Goal: Information Seeking & Learning: Learn about a topic

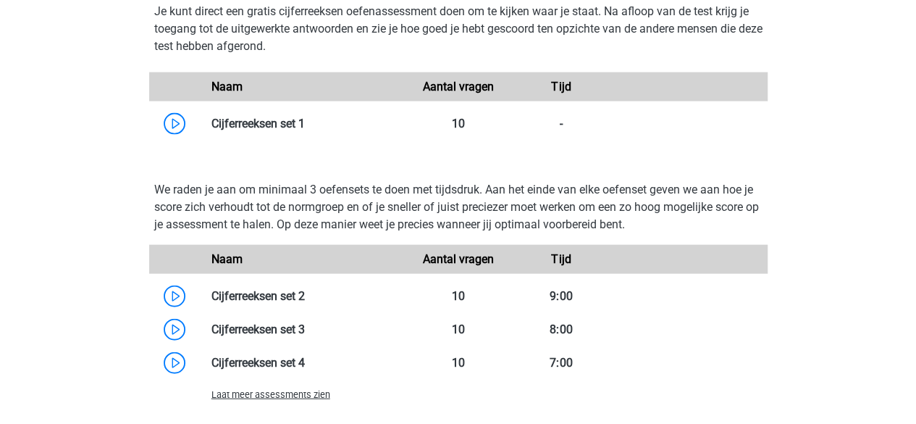
scroll to position [1465, 0]
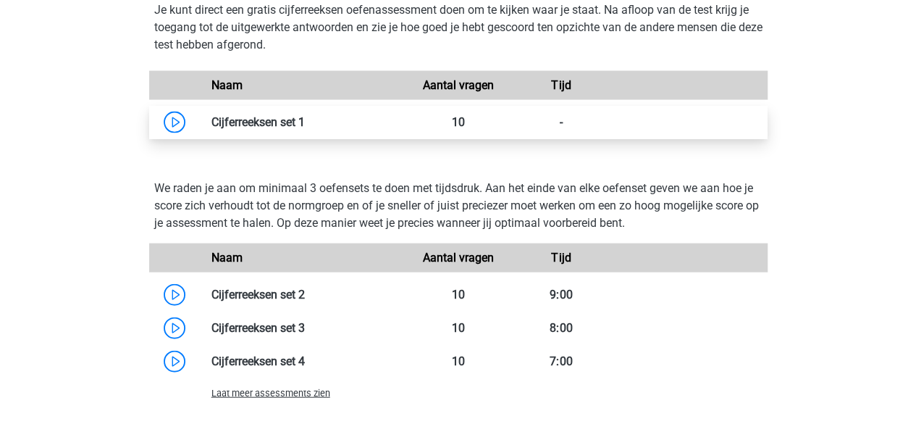
click at [305, 120] on link at bounding box center [305, 122] width 0 height 14
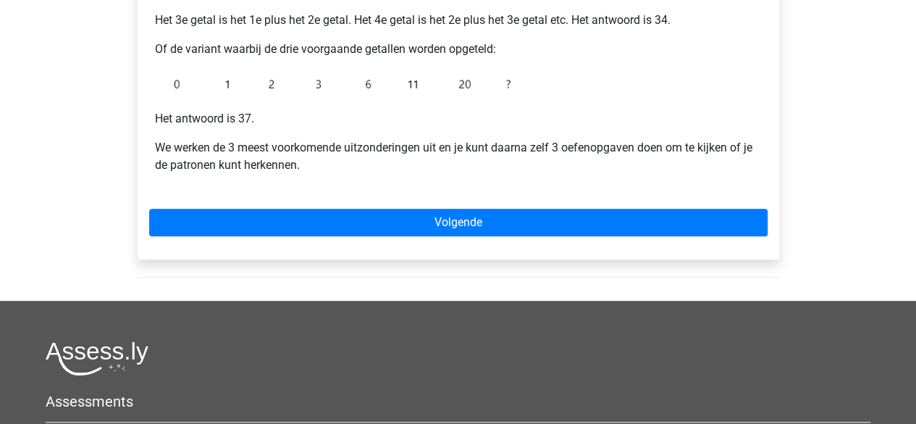
scroll to position [413, 0]
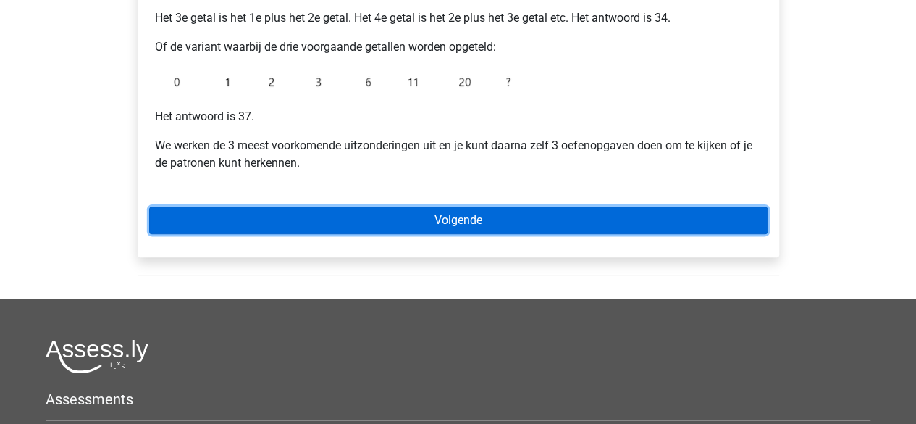
click at [516, 219] on link "Volgende" at bounding box center [458, 220] width 618 height 28
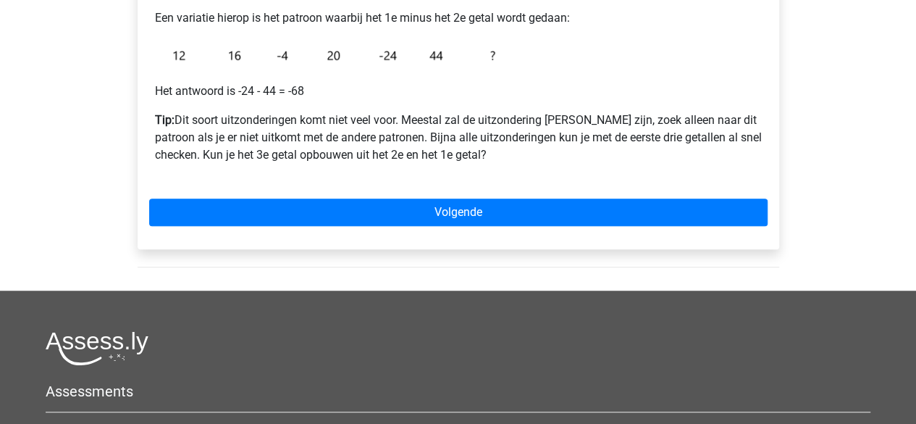
scroll to position [398, 0]
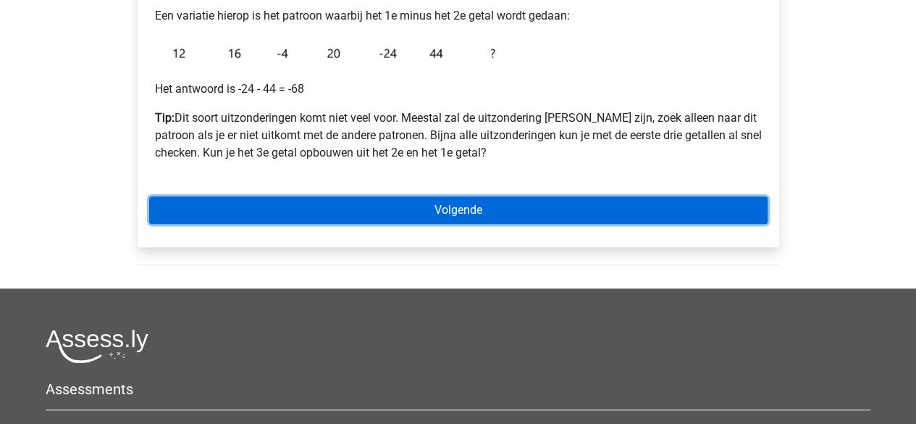
click at [534, 201] on link "Volgende" at bounding box center [458, 210] width 618 height 28
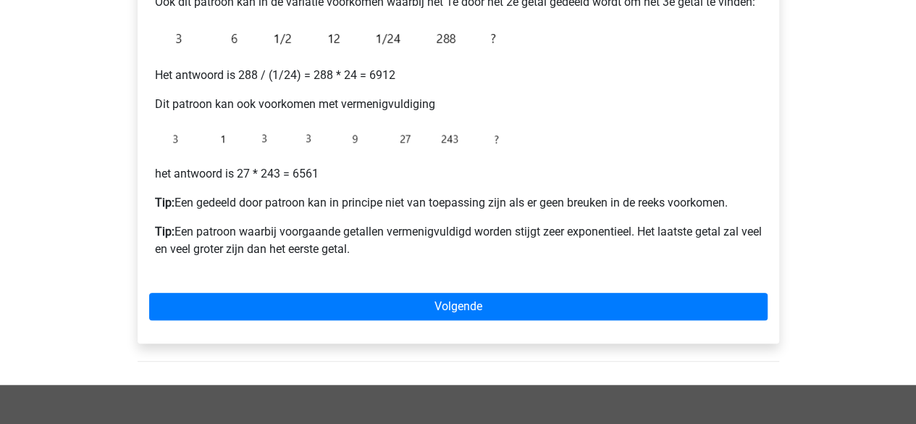
scroll to position [525, 0]
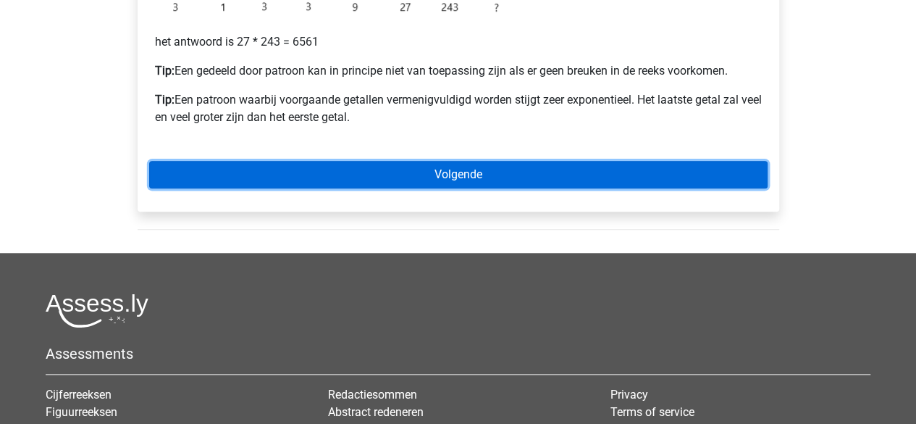
click at [492, 177] on link "Volgende" at bounding box center [458, 175] width 618 height 28
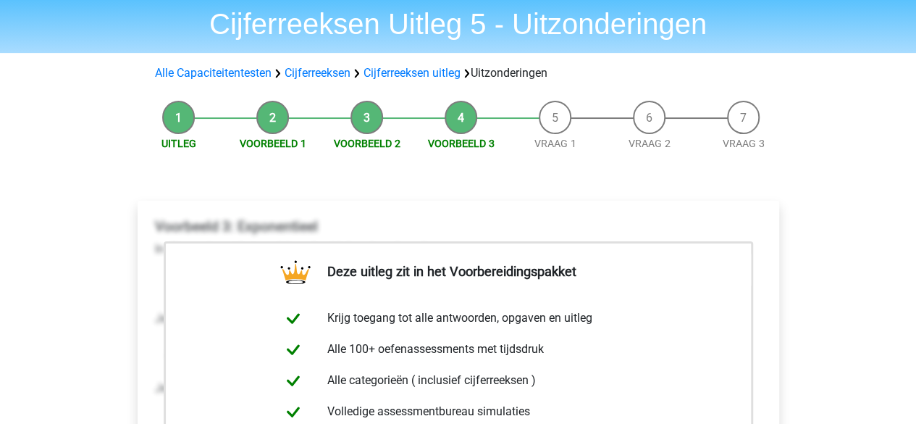
scroll to position [48, 0]
click at [558, 129] on li "Vraag 1" at bounding box center [555, 126] width 94 height 51
click at [556, 146] on link "Vraag 1" at bounding box center [555, 144] width 42 height 12
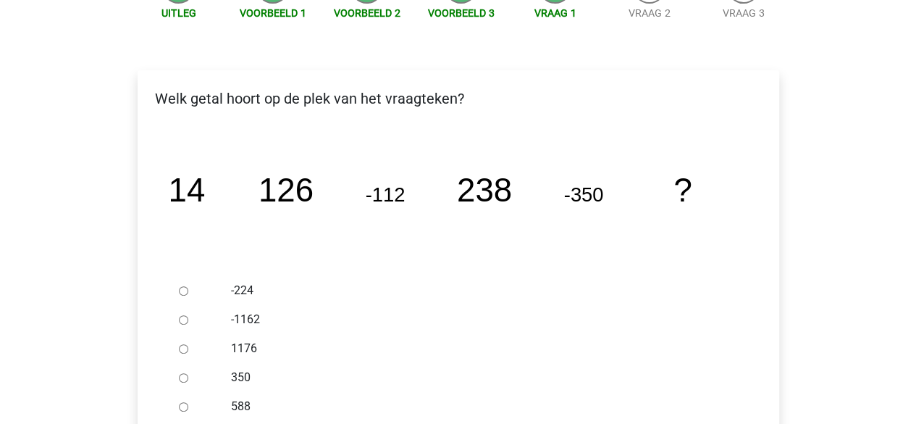
scroll to position [290, 0]
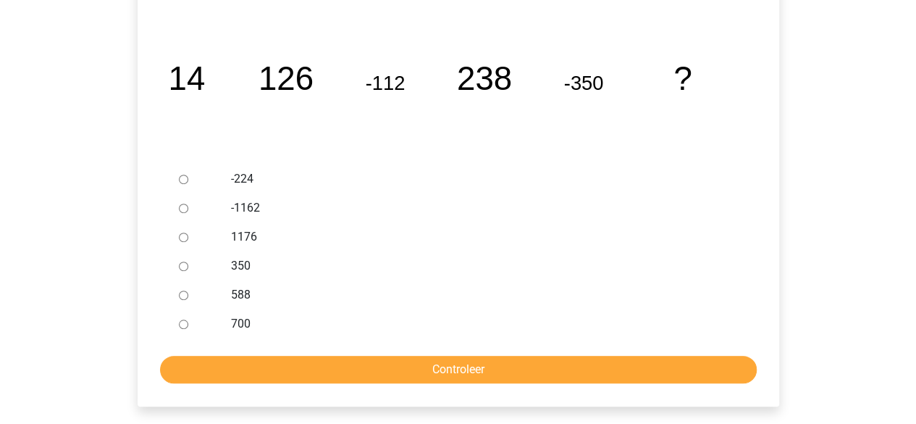
click at [188, 298] on div at bounding box center [197, 294] width 48 height 29
click at [183, 295] on input "588" at bounding box center [183, 294] width 9 height 9
radio input "true"
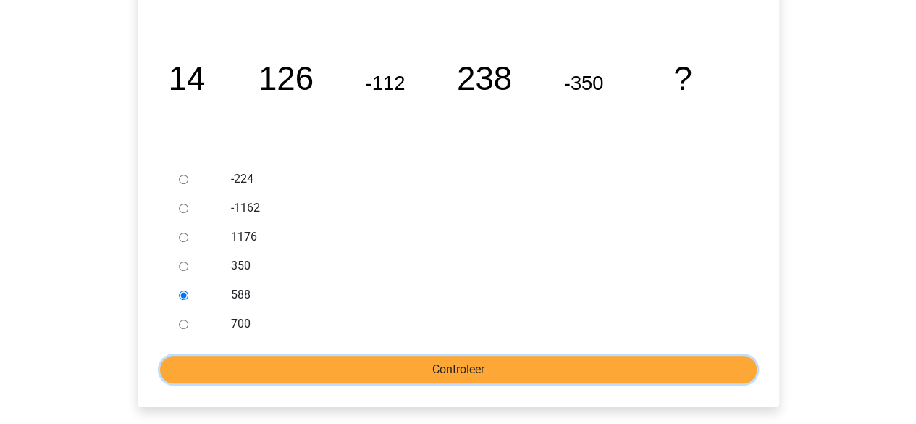
click at [432, 370] on input "Controleer" at bounding box center [458, 370] width 597 height 28
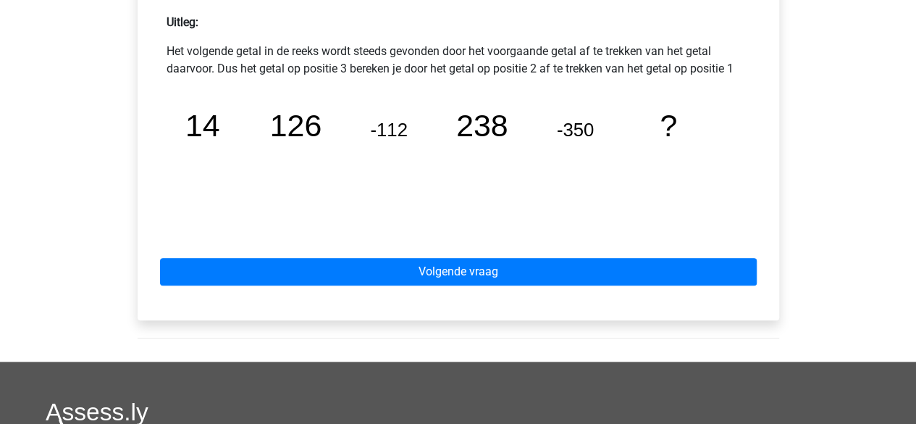
scroll to position [658, 0]
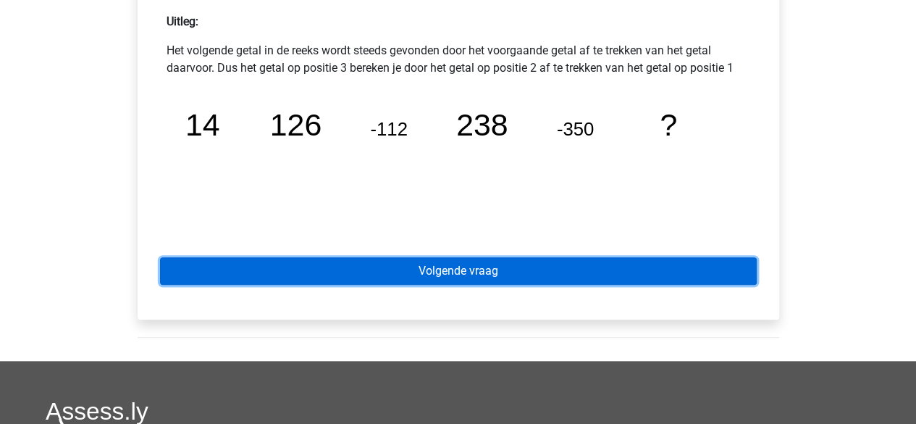
click at [550, 269] on link "Volgende vraag" at bounding box center [458, 271] width 597 height 28
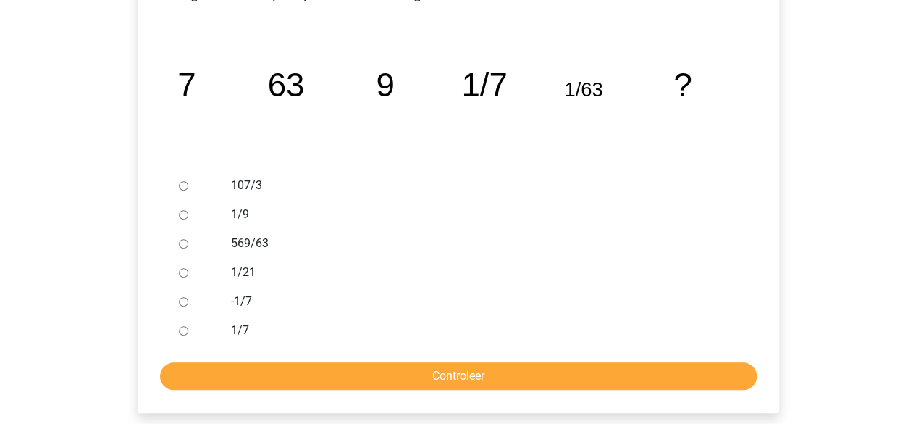
scroll to position [285, 0]
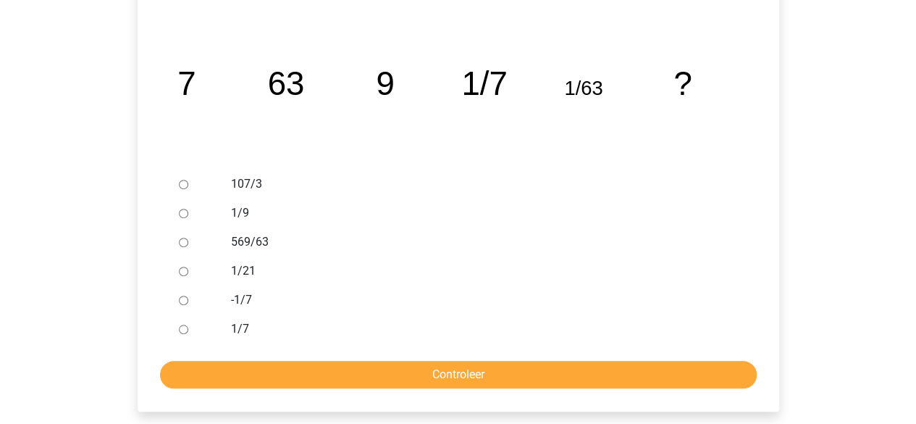
click at [185, 209] on input "1/9" at bounding box center [183, 213] width 9 height 9
radio input "true"
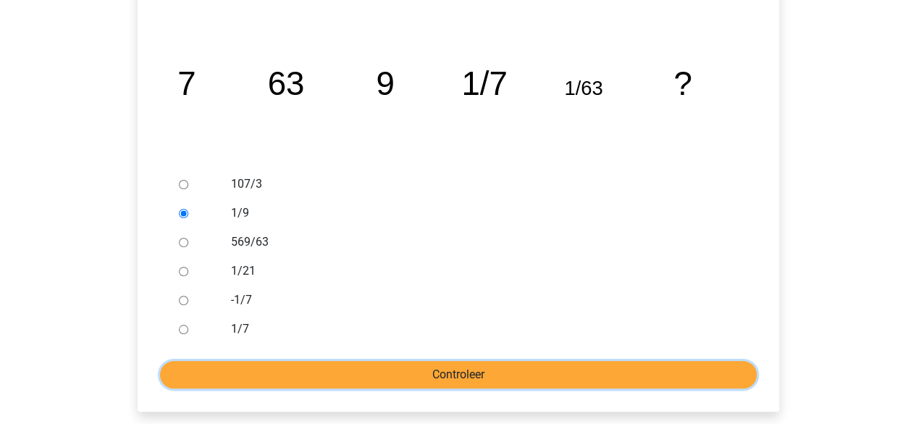
click at [559, 371] on input "Controleer" at bounding box center [458, 375] width 597 height 28
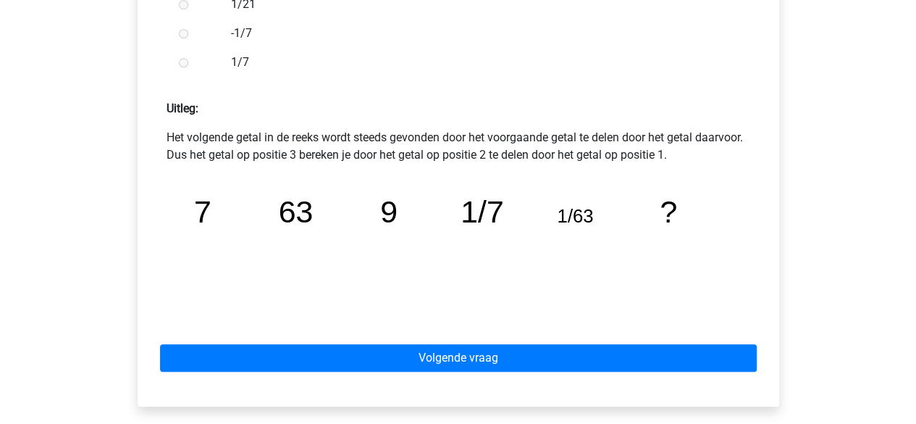
scroll to position [573, 0]
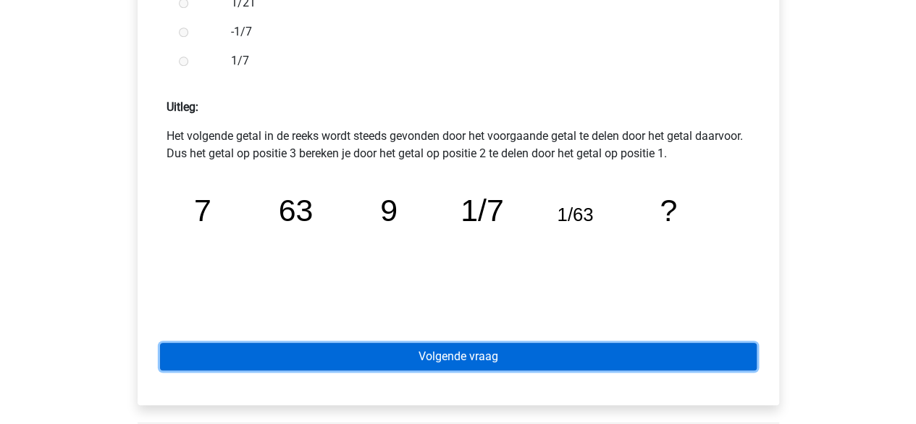
click at [574, 353] on link "Volgende vraag" at bounding box center [458, 357] width 597 height 28
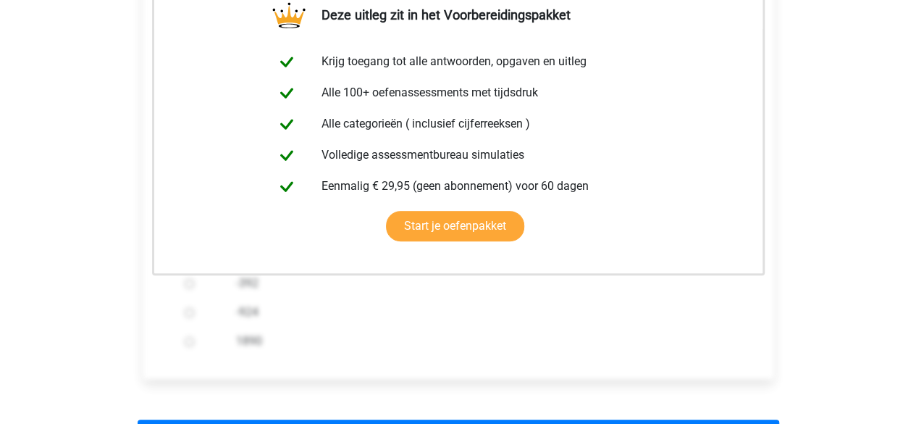
scroll to position [277, 0]
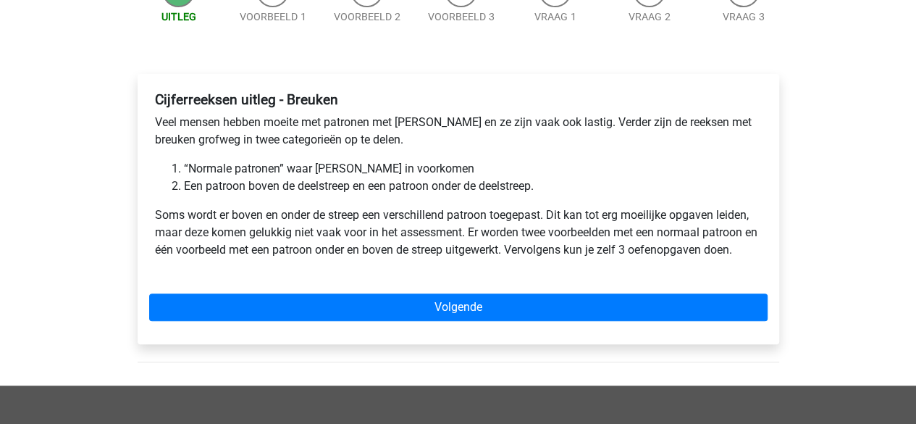
scroll to position [180, 0]
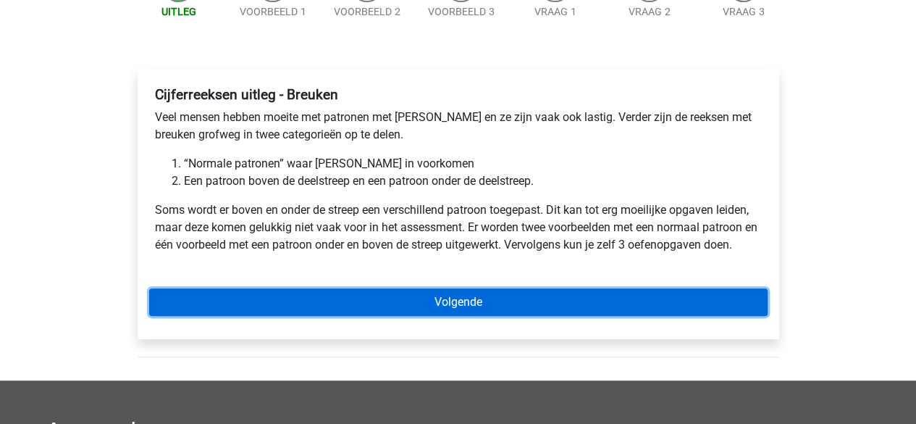
click at [523, 305] on link "Volgende" at bounding box center [458, 302] width 618 height 28
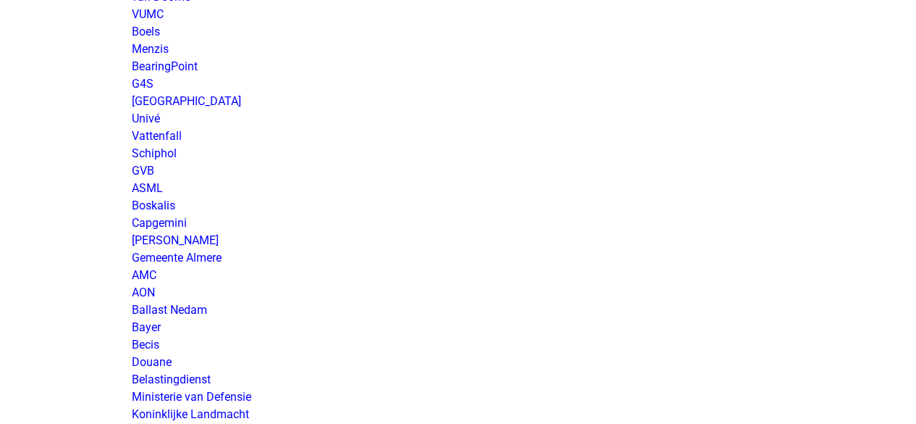
scroll to position [2130, 0]
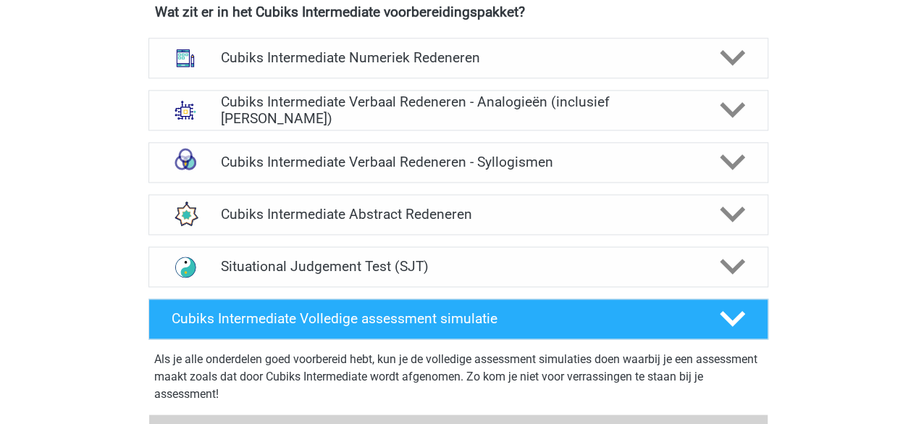
scroll to position [958, 0]
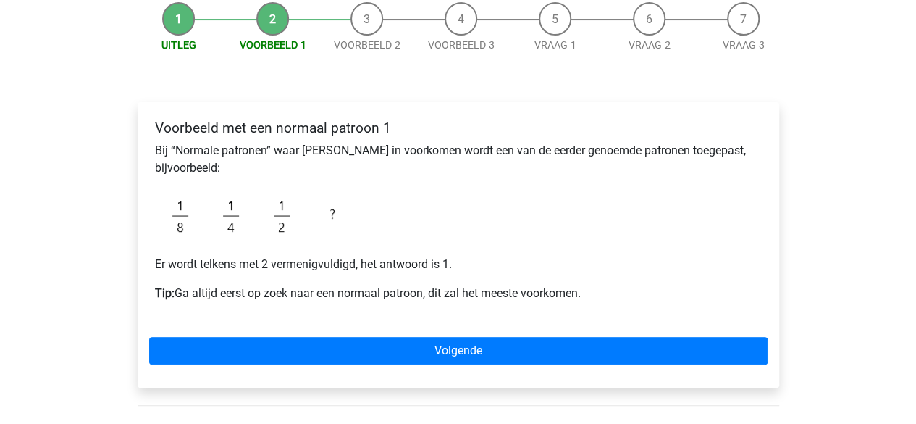
scroll to position [148, 0]
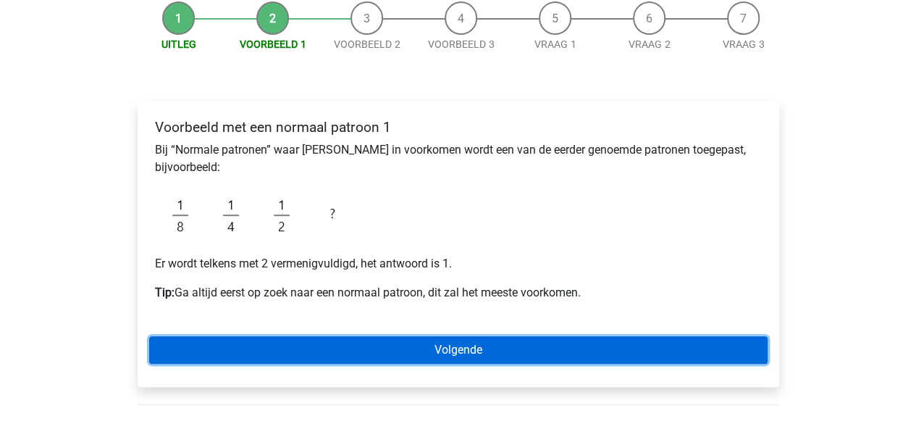
click at [546, 340] on link "Volgende" at bounding box center [458, 350] width 618 height 28
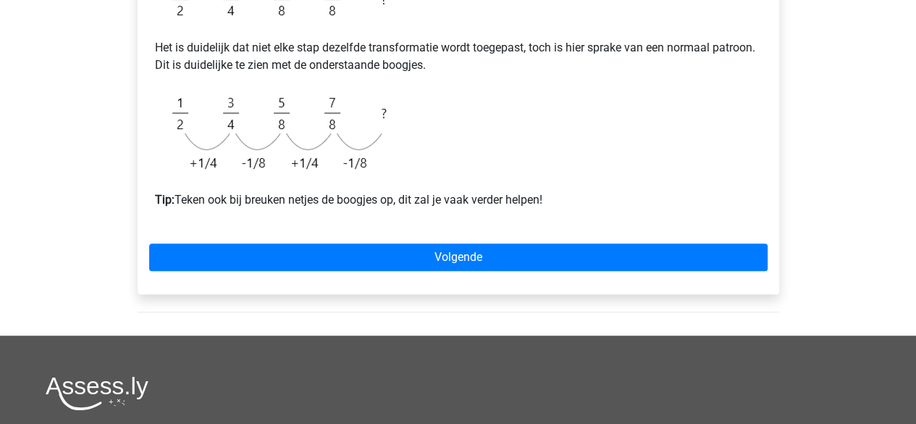
scroll to position [337, 0]
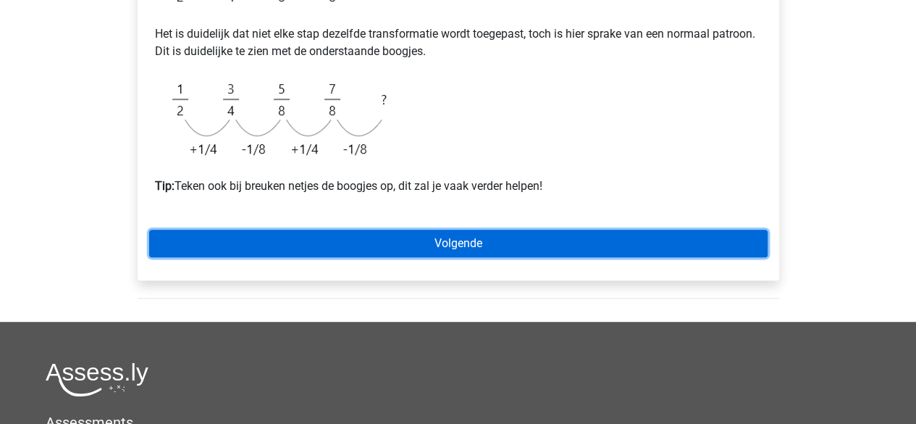
click at [392, 238] on link "Volgende" at bounding box center [458, 244] width 618 height 28
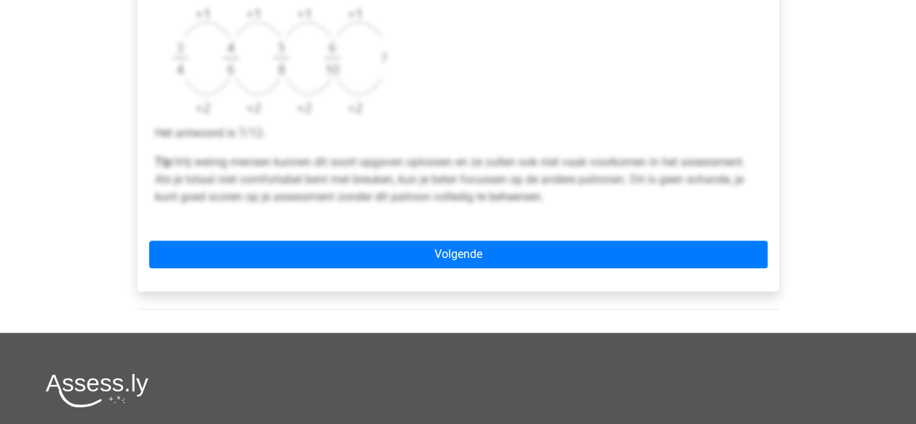
scroll to position [608, 0]
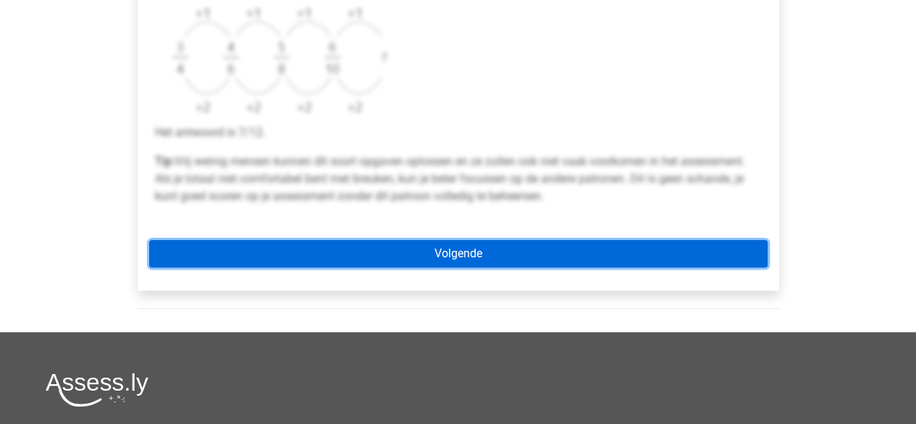
click at [450, 263] on link "Volgende" at bounding box center [458, 254] width 618 height 28
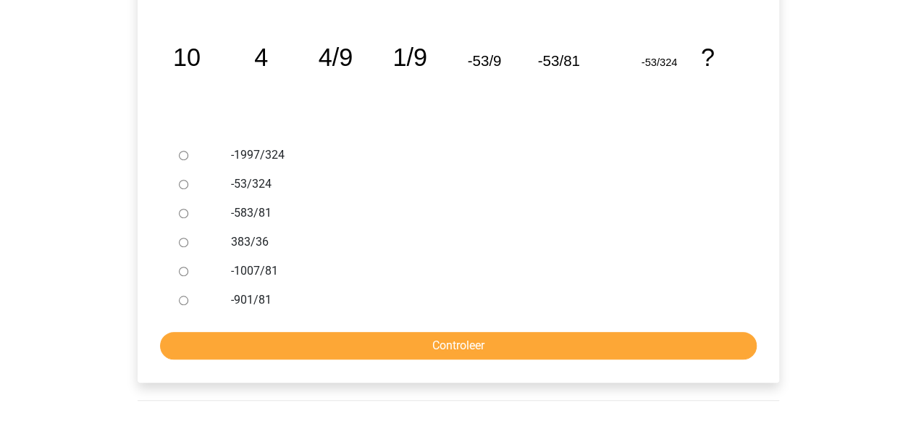
scroll to position [282, 0]
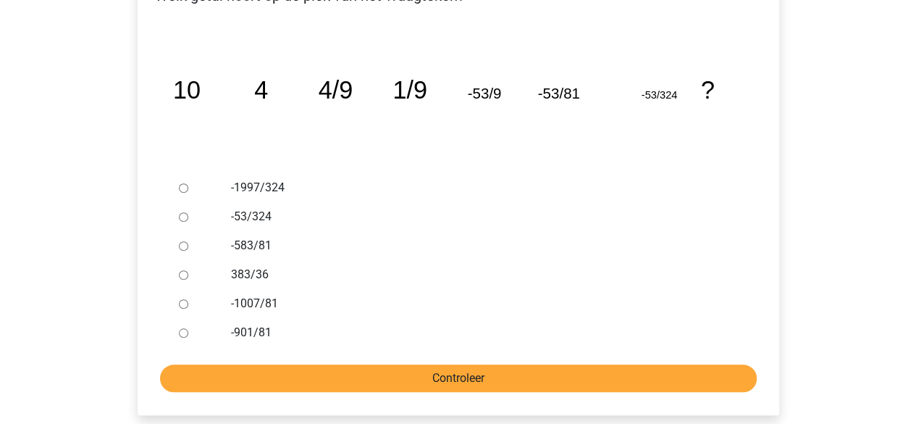
drag, startPoint x: 437, startPoint y: 363, endPoint x: 427, endPoint y: 379, distance: 18.9
click at [427, 379] on form "-1997/324 -53/324 -583/81 383/36 -1007/81 -901/81 Controleer" at bounding box center [458, 282] width 618 height 219
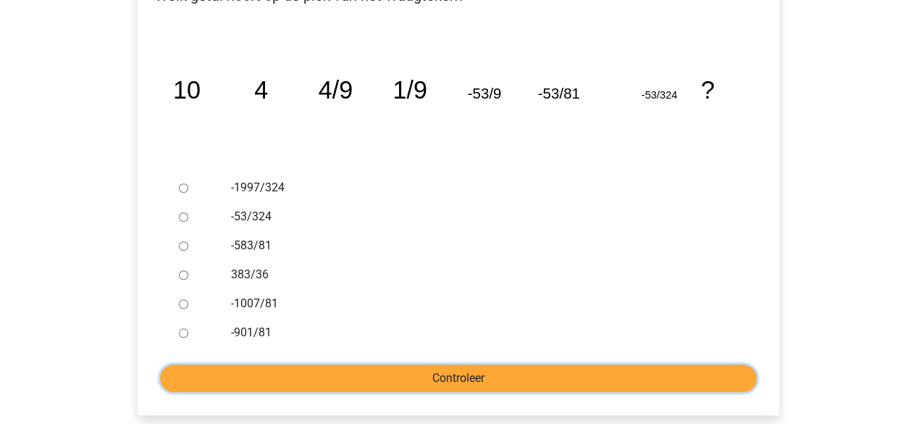
click at [427, 379] on input "Controleer" at bounding box center [458, 378] width 597 height 28
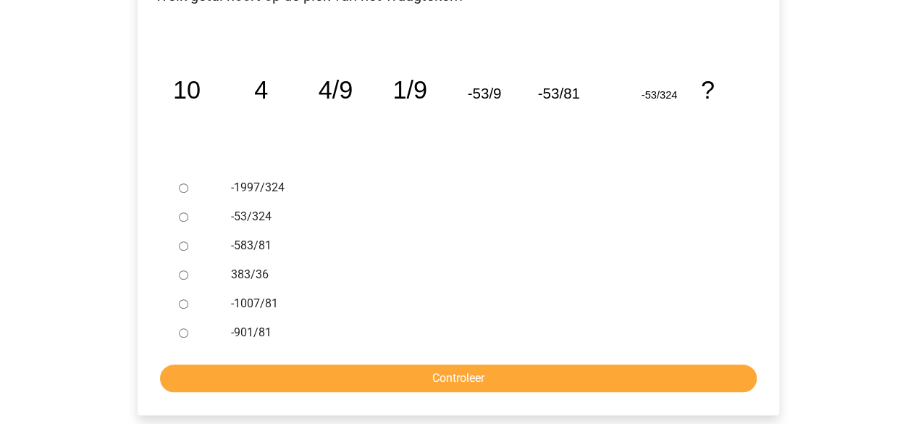
click at [181, 185] on input "-1997/324" at bounding box center [183, 187] width 9 height 9
radio input "true"
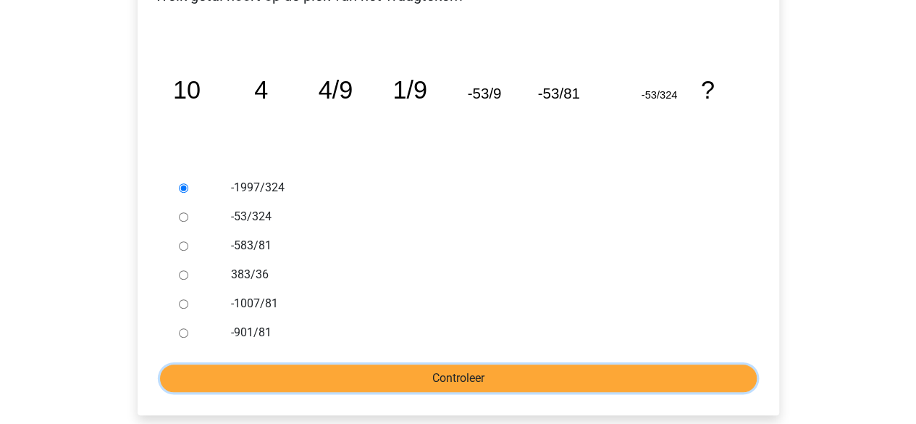
click at [490, 380] on input "Controleer" at bounding box center [458, 378] width 597 height 28
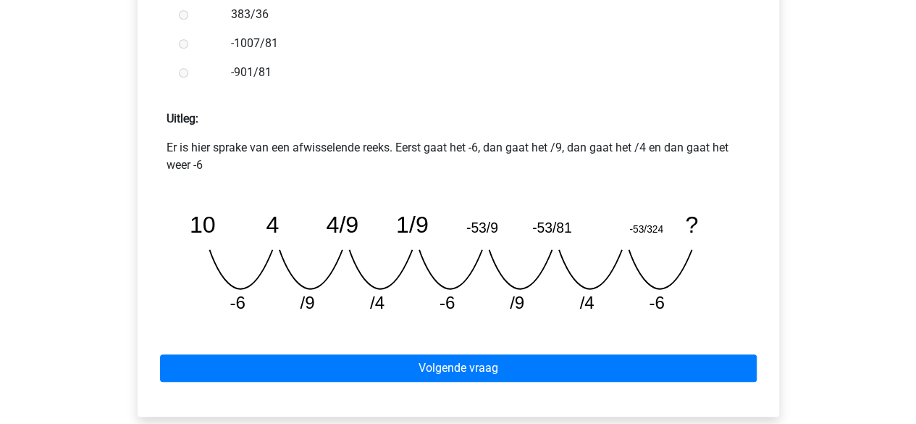
scroll to position [562, 0]
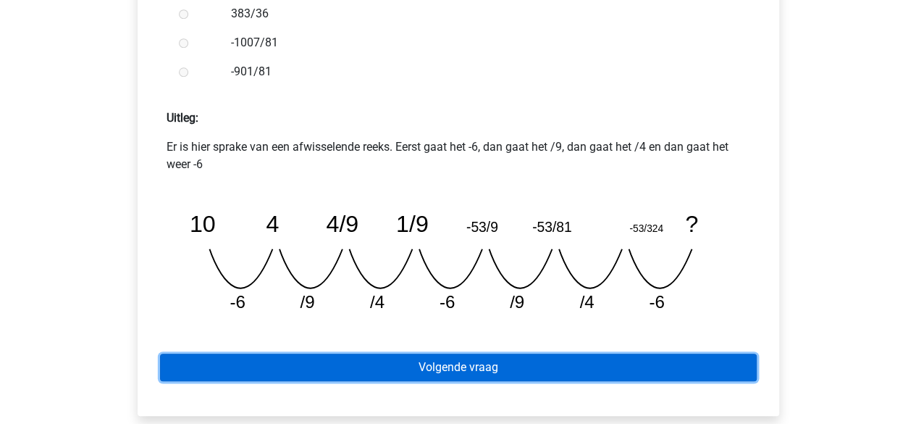
click at [603, 374] on link "Volgende vraag" at bounding box center [458, 367] width 597 height 28
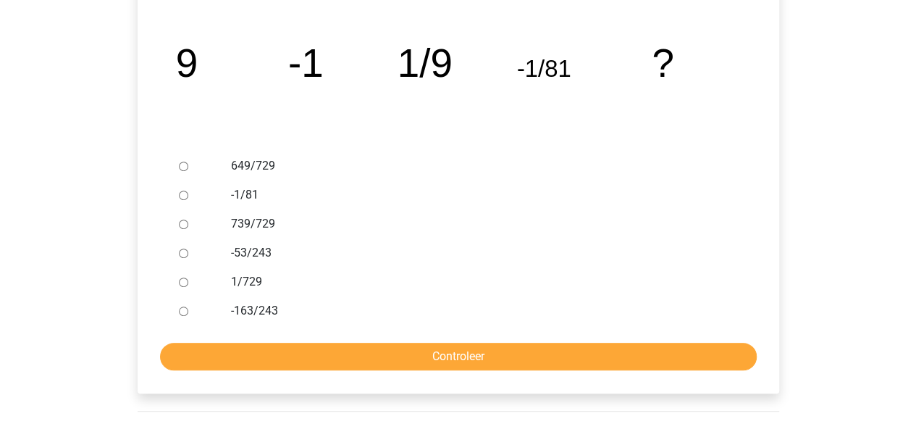
scroll to position [304, 0]
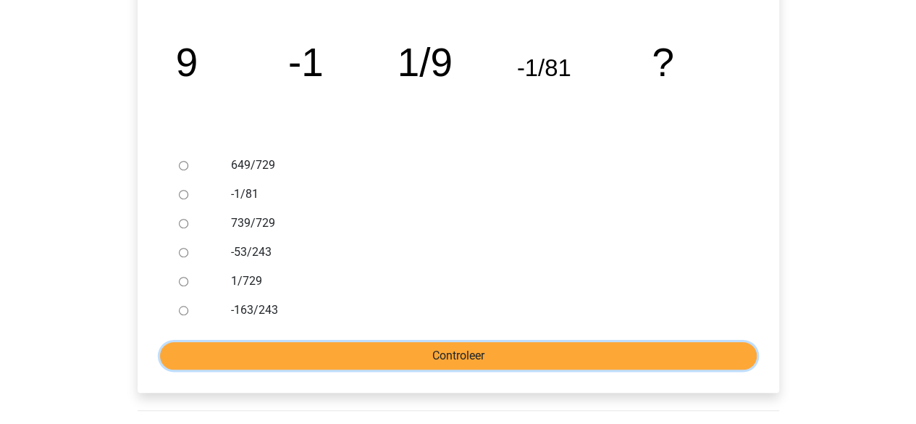
click at [658, 360] on input "Controleer" at bounding box center [458, 356] width 597 height 28
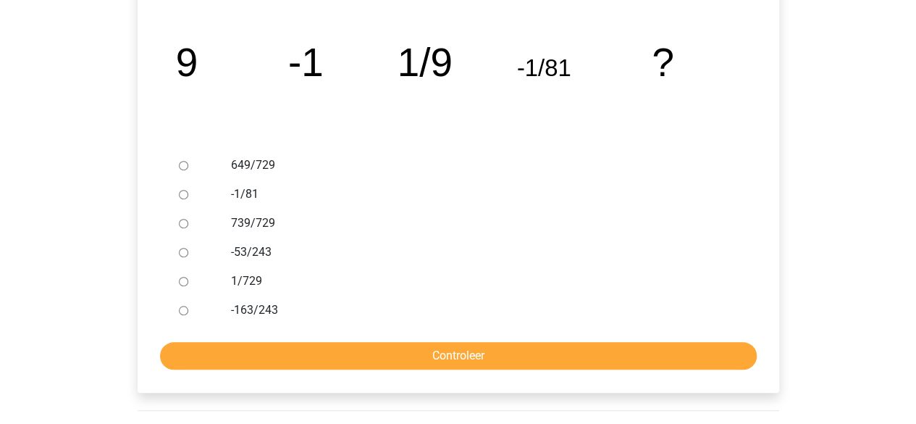
click at [186, 164] on input "649/729" at bounding box center [183, 165] width 9 height 9
radio input "true"
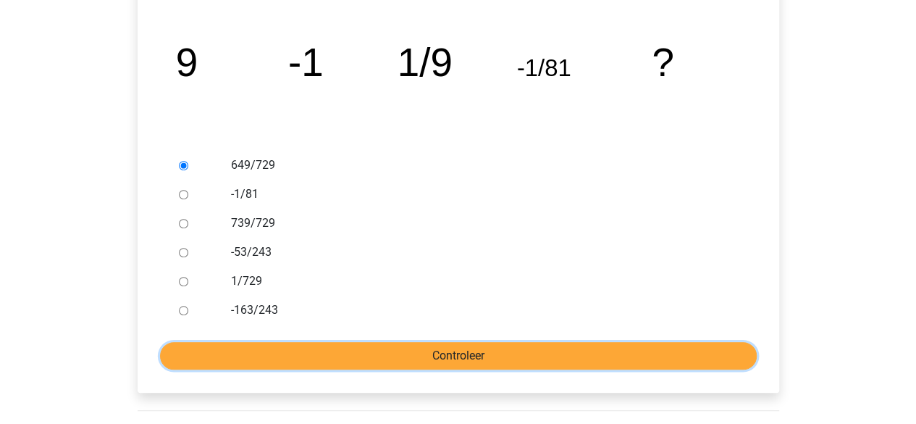
click at [424, 348] on input "Controleer" at bounding box center [458, 356] width 597 height 28
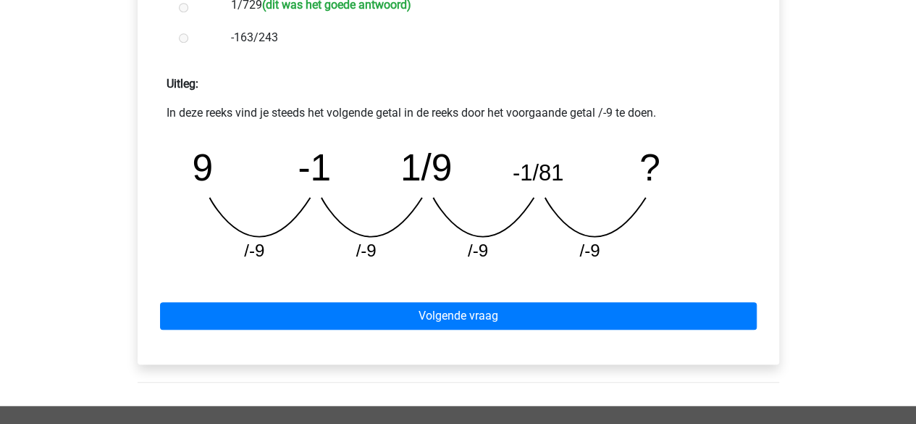
scroll to position [581, 0]
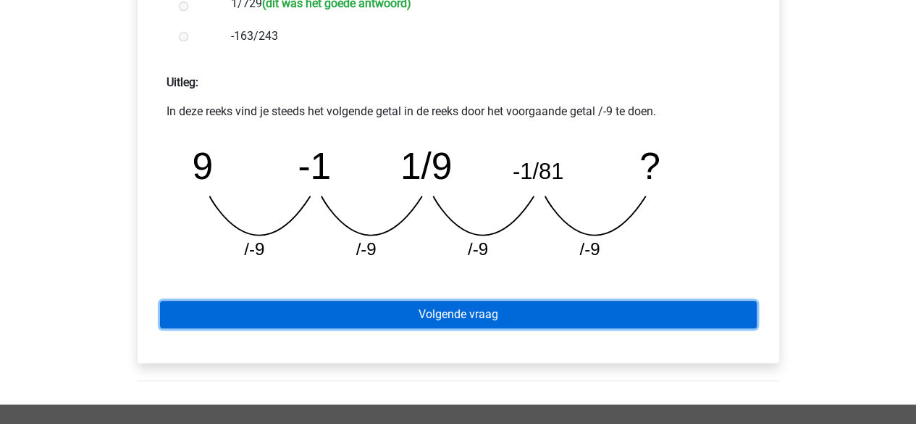
click at [581, 314] on link "Volgende vraag" at bounding box center [458, 315] width 597 height 28
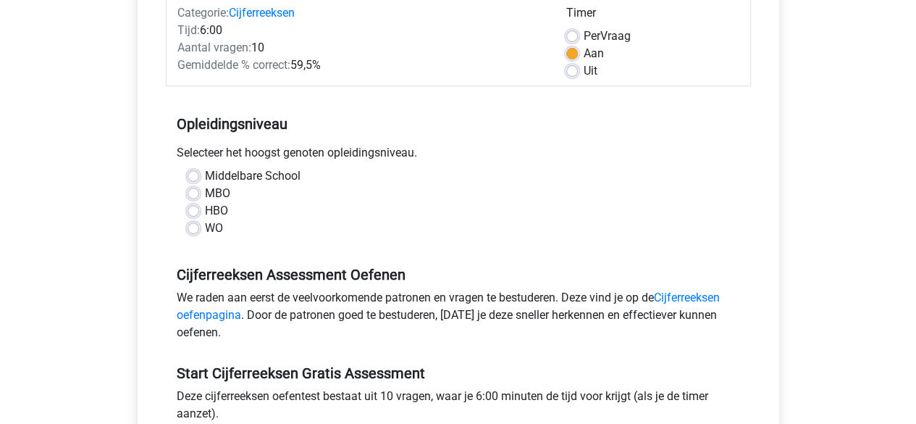
scroll to position [198, 0]
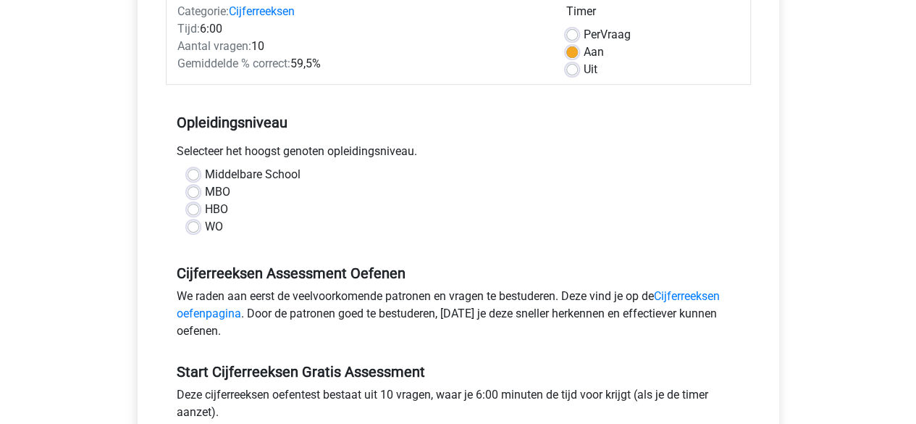
click at [205, 212] on label "HBO" at bounding box center [216, 209] width 23 height 17
click at [197, 212] on input "HBO" at bounding box center [194, 208] width 12 height 14
radio input "true"
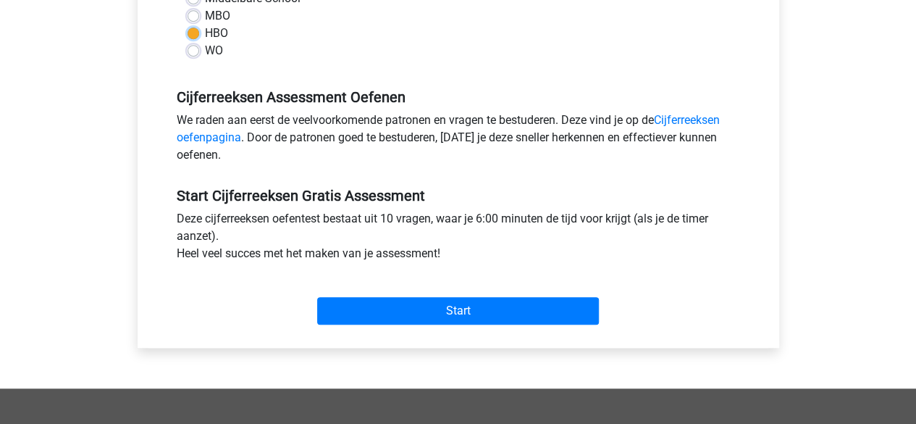
scroll to position [201, 0]
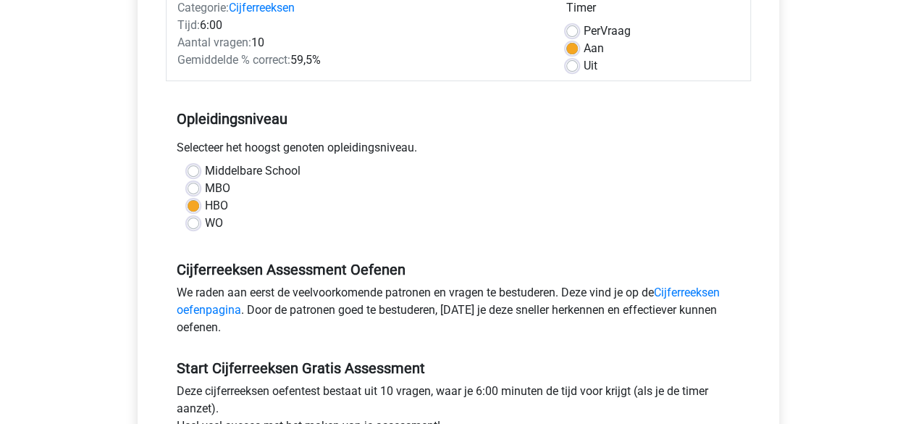
click at [205, 186] on label "MBO" at bounding box center [217, 188] width 25 height 17
click at [193, 186] on input "MBO" at bounding box center [194, 187] width 12 height 14
radio input "true"
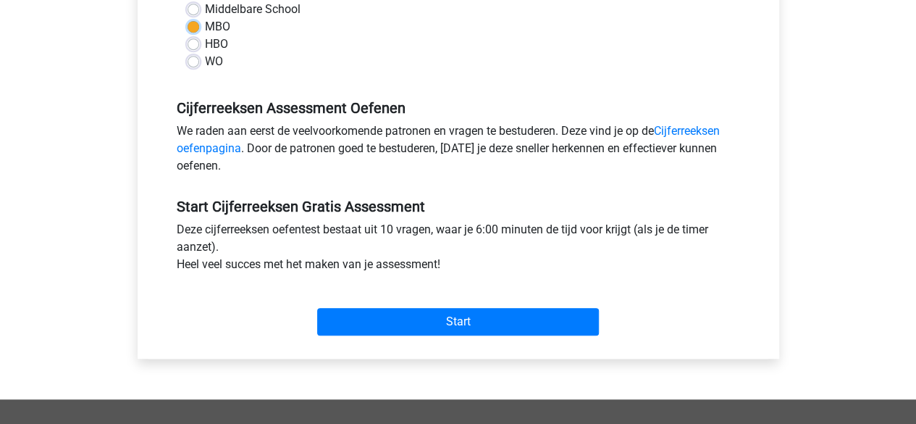
scroll to position [379, 0]
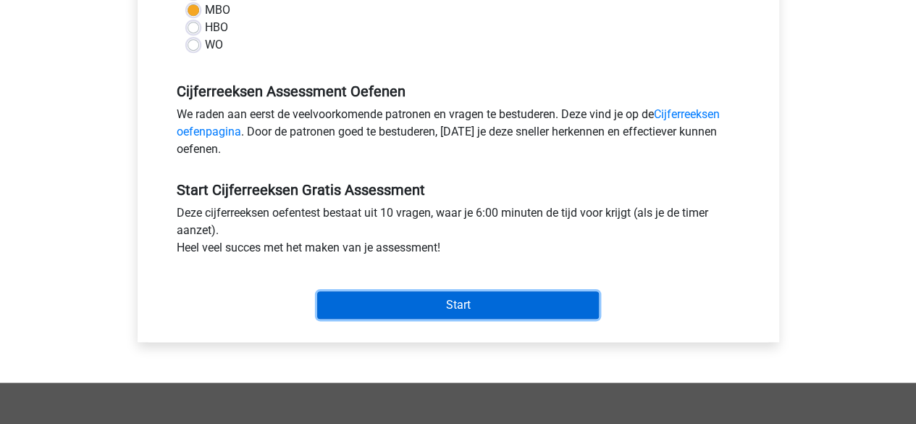
click at [453, 303] on input "Start" at bounding box center [458, 305] width 282 height 28
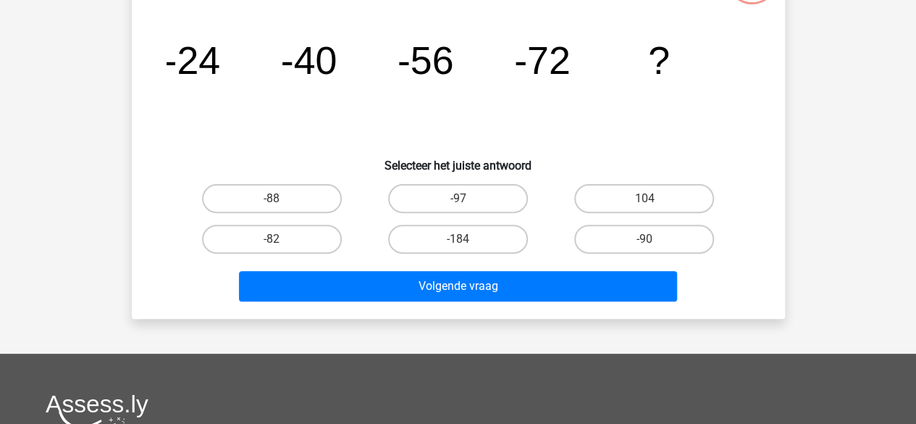
scroll to position [29, 0]
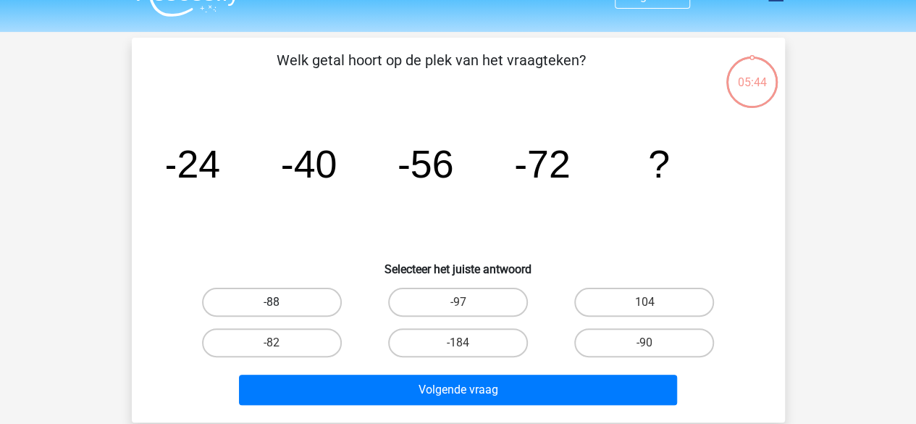
click at [305, 304] on label "-88" at bounding box center [272, 301] width 140 height 29
click at [281, 304] on input "-88" at bounding box center [276, 306] width 9 height 9
radio input "true"
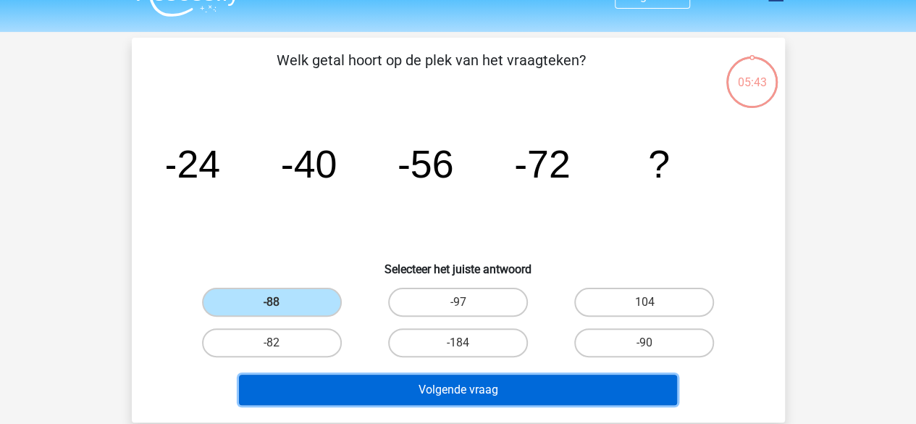
click at [430, 390] on button "Volgende vraag" at bounding box center [458, 389] width 438 height 30
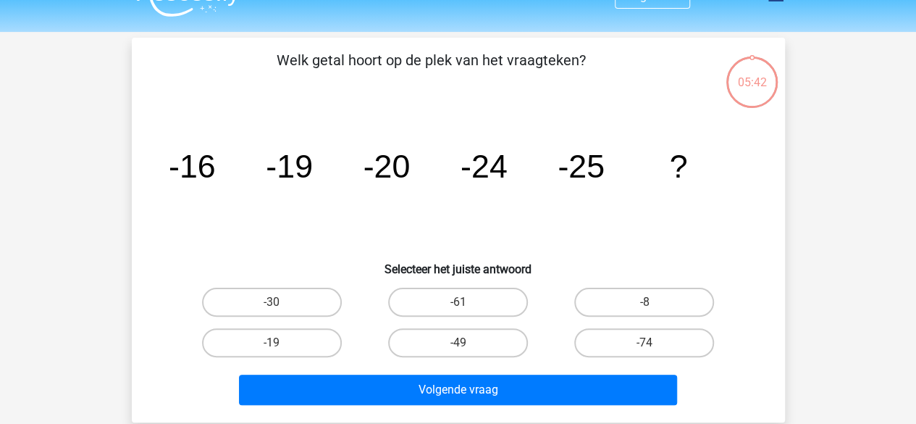
scroll to position [67, 0]
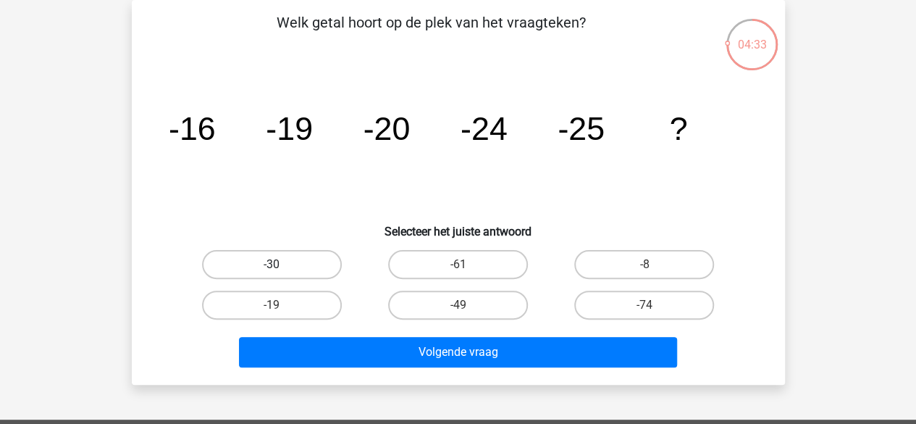
click at [293, 264] on label "-30" at bounding box center [272, 264] width 140 height 29
click at [281, 264] on input "-30" at bounding box center [276, 268] width 9 height 9
radio input "true"
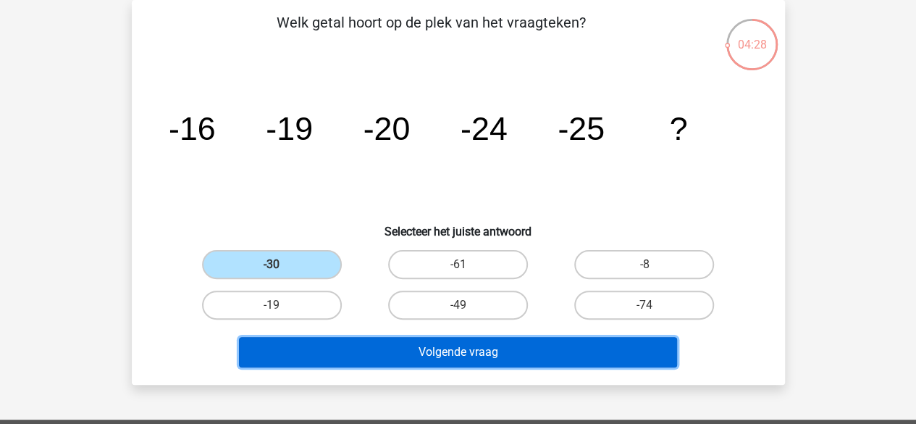
click at [484, 345] on button "Volgende vraag" at bounding box center [458, 352] width 438 height 30
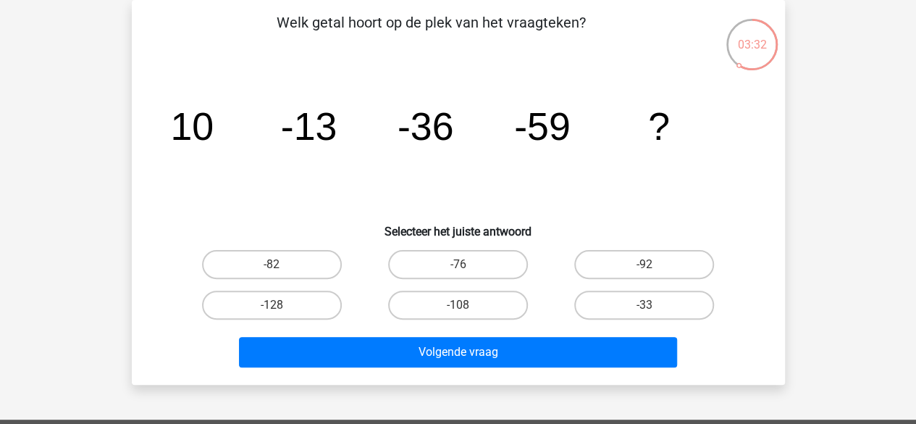
click at [273, 272] on input "-82" at bounding box center [276, 268] width 9 height 9
radio input "true"
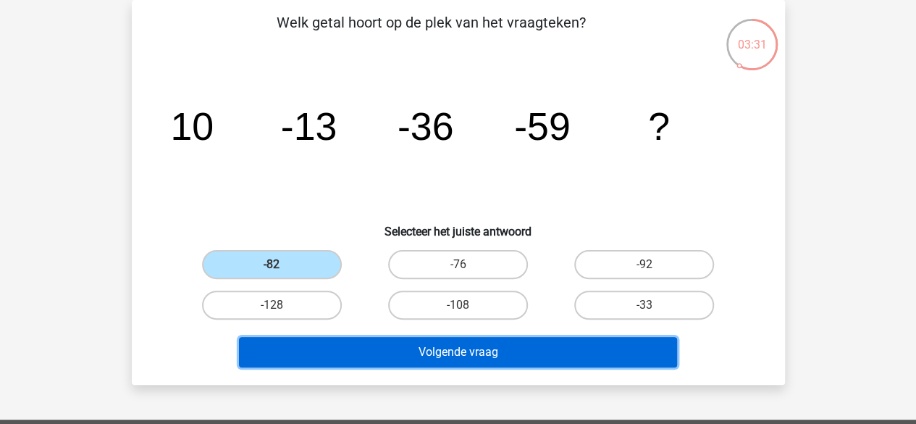
click at [445, 358] on button "Volgende vraag" at bounding box center [458, 352] width 438 height 30
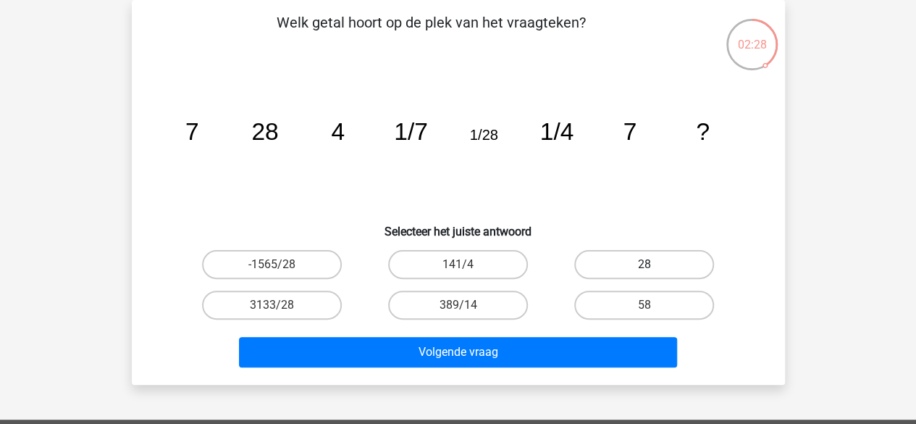
click at [632, 261] on label "28" at bounding box center [644, 264] width 140 height 29
click at [644, 264] on input "28" at bounding box center [648, 268] width 9 height 9
radio input "true"
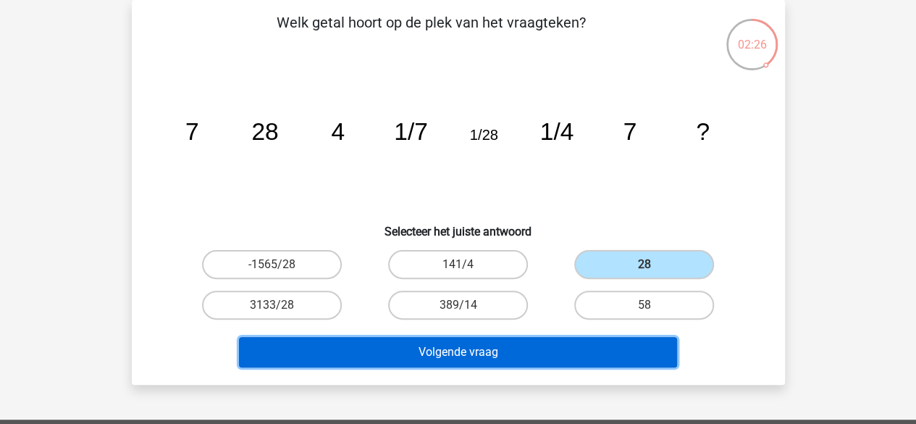
click at [543, 338] on button "Volgende vraag" at bounding box center [458, 352] width 438 height 30
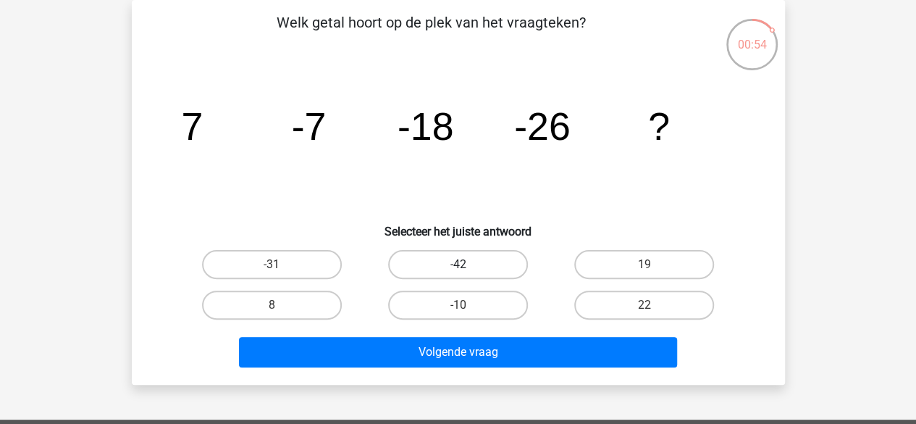
click at [450, 264] on label "-42" at bounding box center [458, 264] width 140 height 29
click at [458, 264] on input "-42" at bounding box center [462, 268] width 9 height 9
radio input "true"
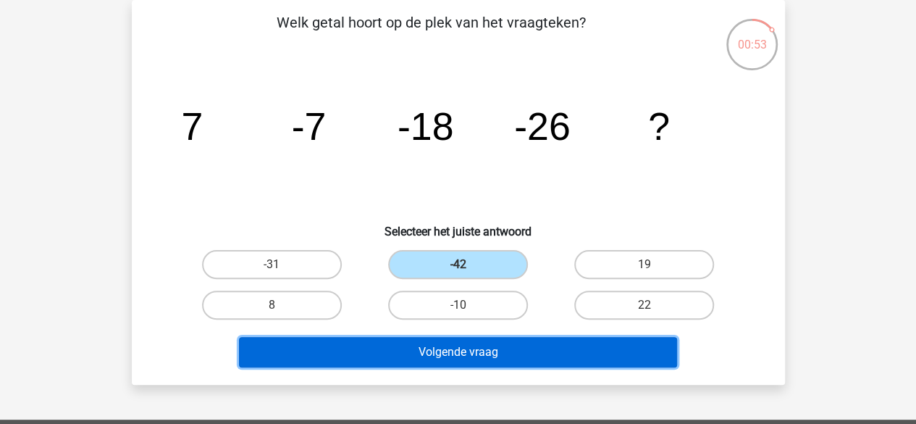
click at [510, 347] on button "Volgende vraag" at bounding box center [458, 352] width 438 height 30
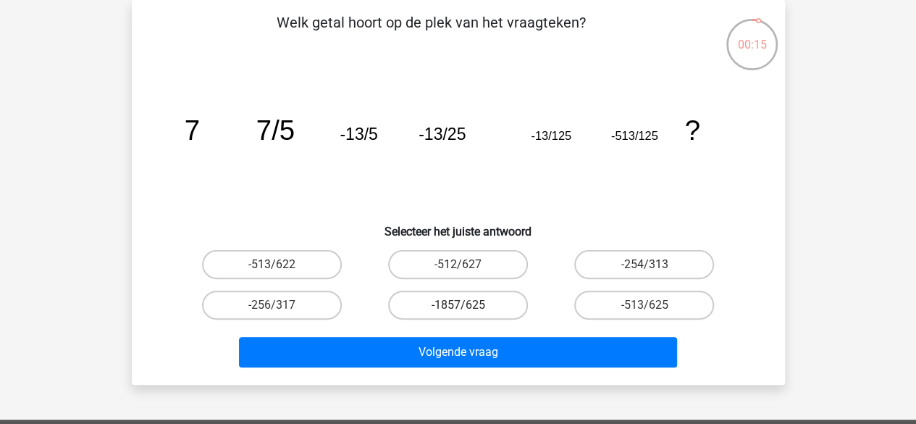
click at [456, 316] on label "-1857/625" at bounding box center [458, 304] width 140 height 29
click at [458, 314] on input "-1857/625" at bounding box center [462, 309] width 9 height 9
radio input "true"
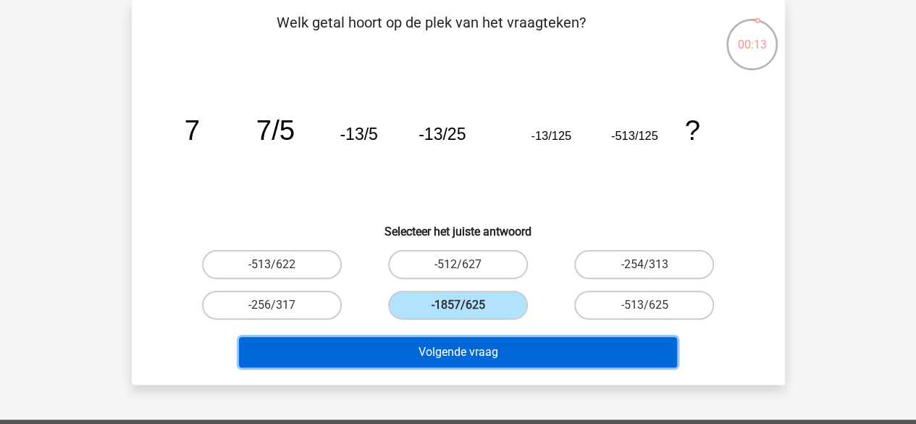
click at [450, 361] on button "Volgende vraag" at bounding box center [458, 352] width 438 height 30
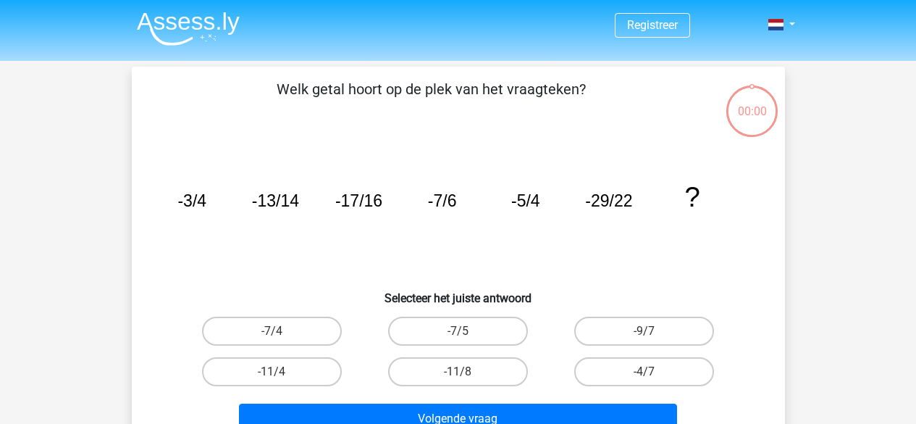
scroll to position [67, 0]
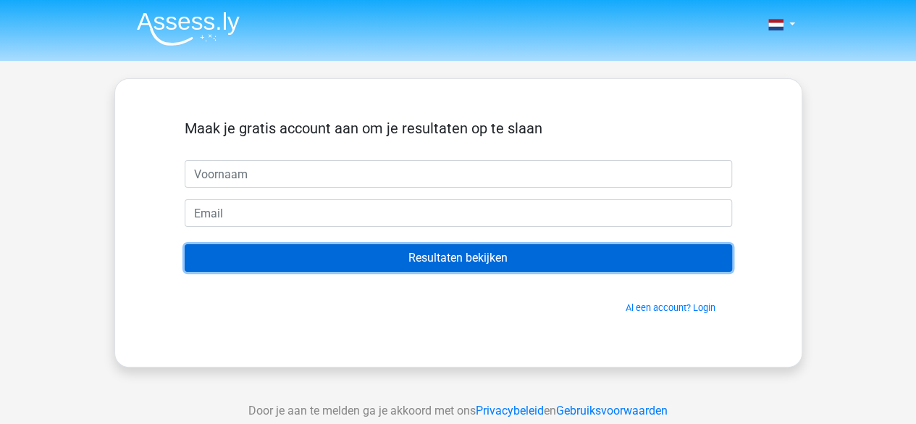
click at [550, 253] on input "Resultaten bekijken" at bounding box center [458, 258] width 547 height 28
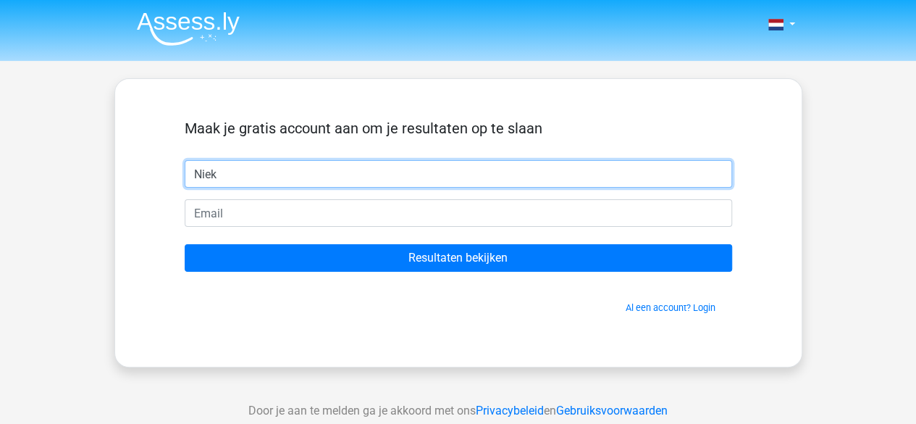
type input "Niek"
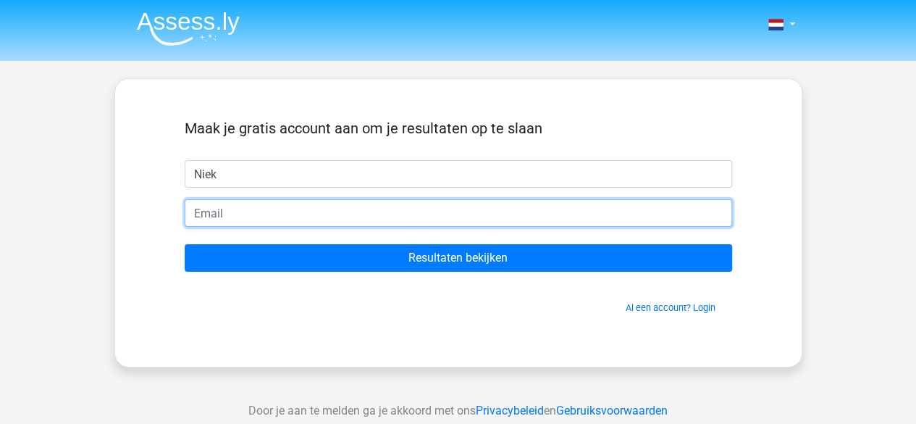
click at [412, 212] on input "email" at bounding box center [458, 213] width 547 height 28
type input "[EMAIL_ADDRESS][DOMAIN_NAME]"
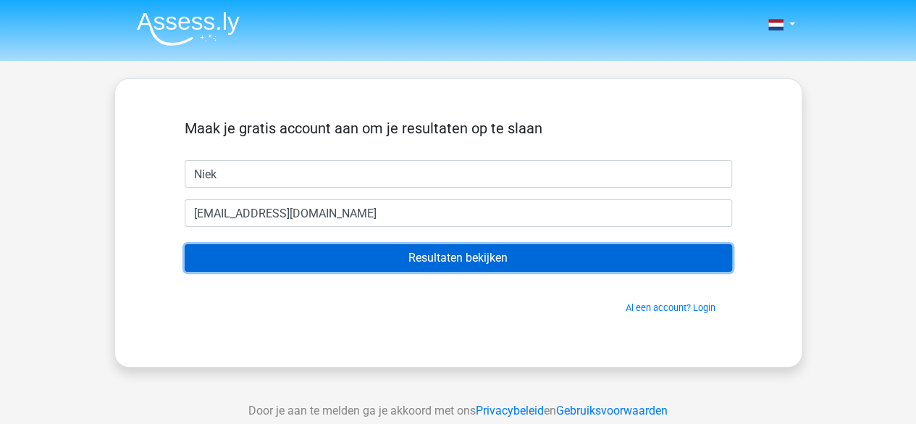
click at [445, 259] on input "Resultaten bekijken" at bounding box center [458, 258] width 547 height 28
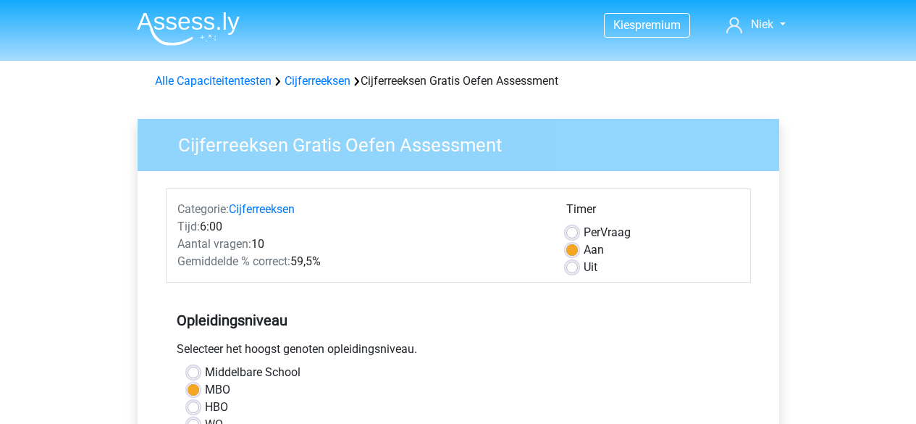
scroll to position [379, 0]
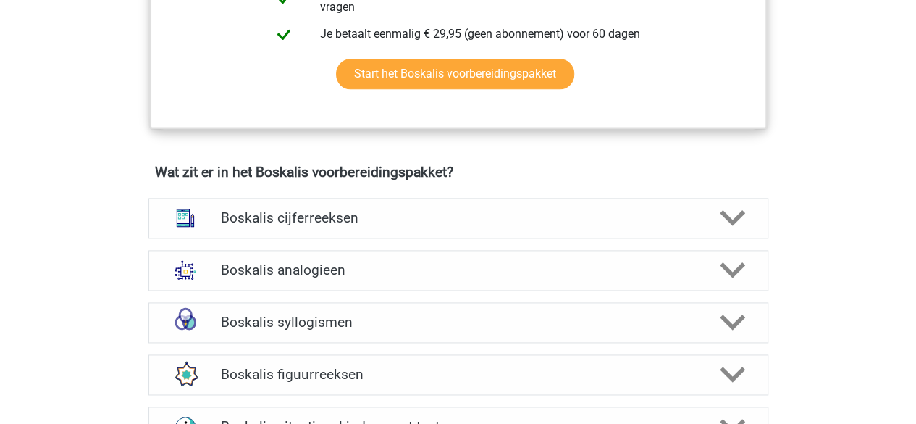
scroll to position [1017, 0]
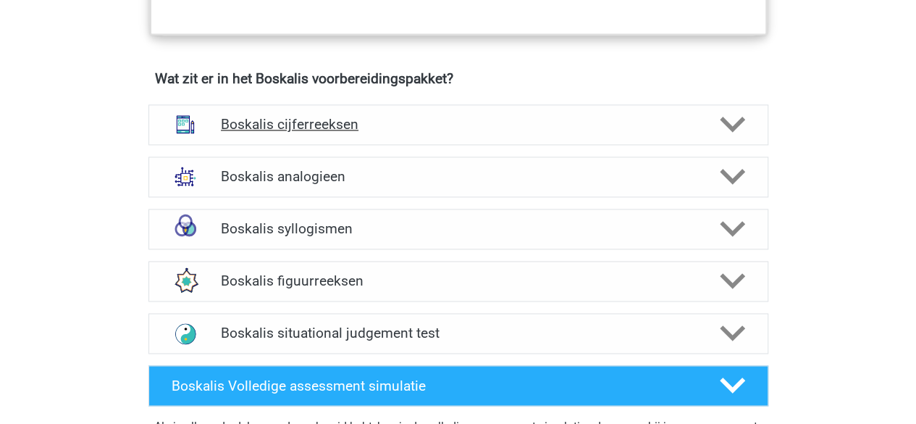
click at [749, 117] on div at bounding box center [730, 124] width 49 height 25
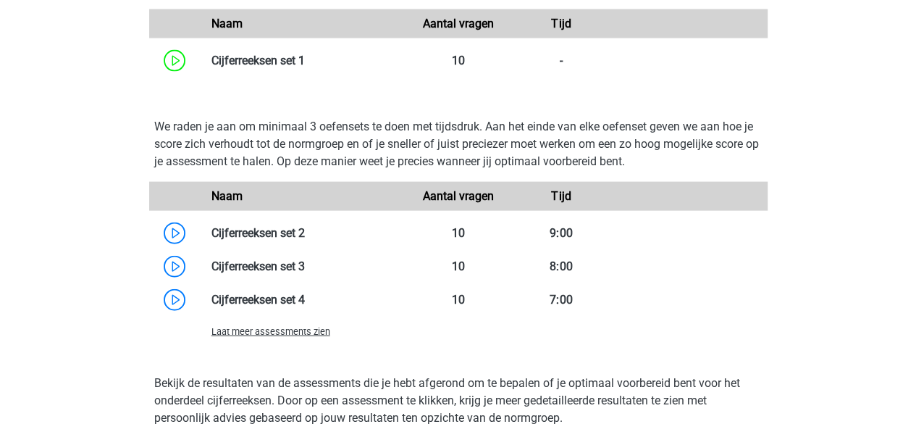
scroll to position [1532, 0]
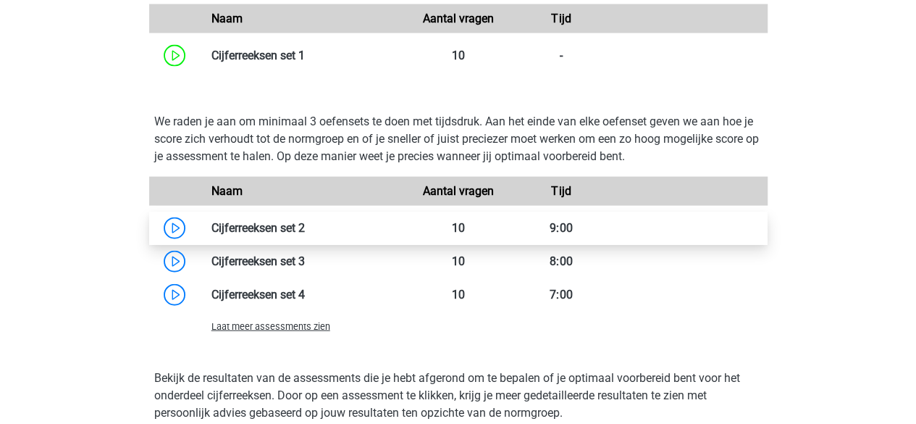
click at [305, 230] on link at bounding box center [305, 228] width 0 height 14
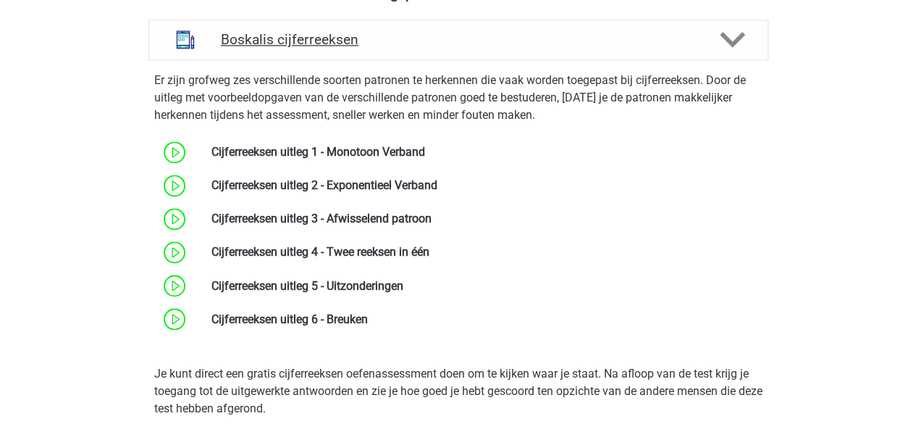
scroll to position [1103, 0]
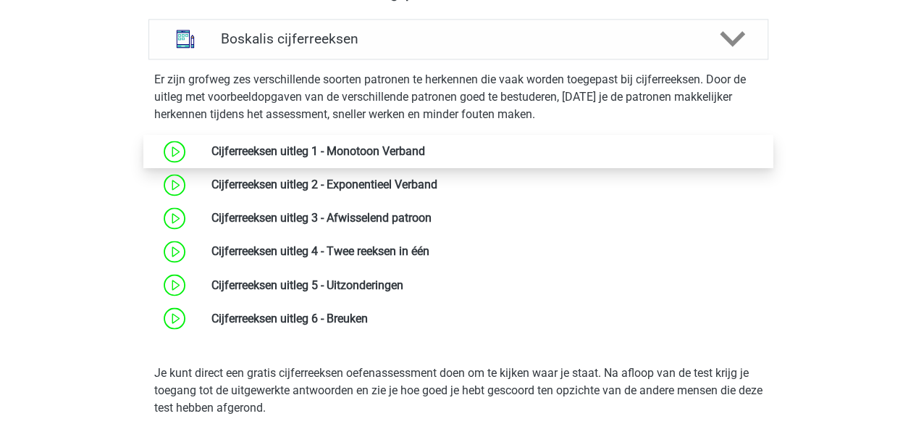
click at [425, 151] on link at bounding box center [425, 151] width 0 height 14
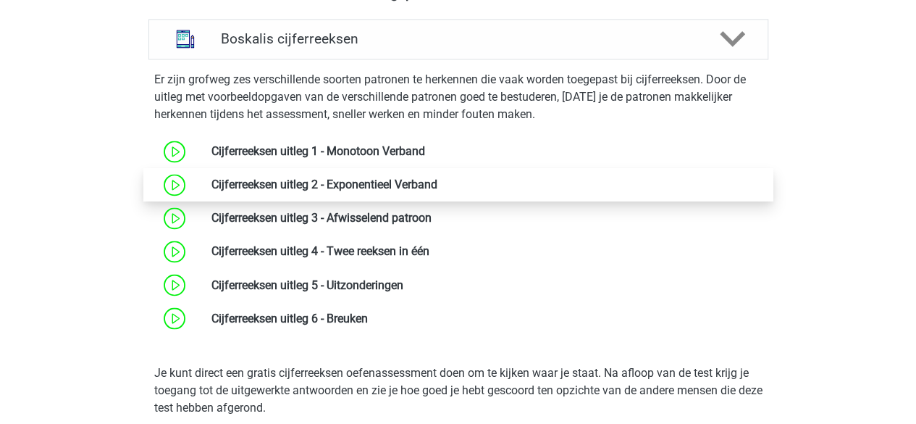
click at [437, 177] on link at bounding box center [437, 184] width 0 height 14
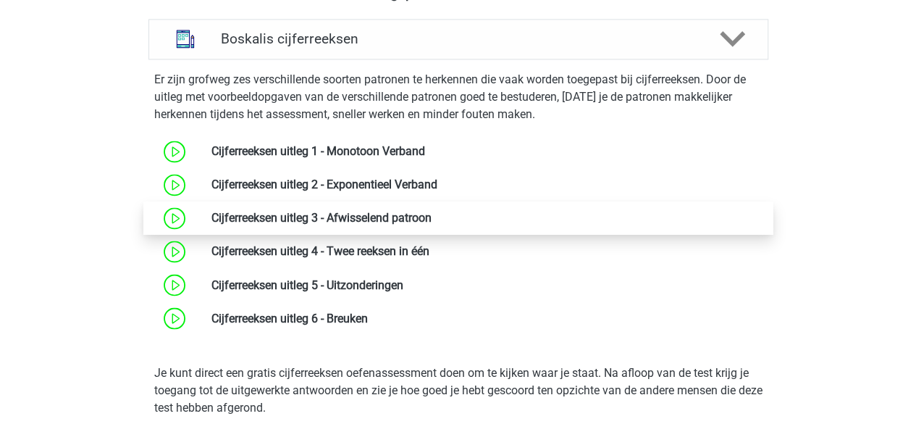
click at [432, 211] on link at bounding box center [432, 218] width 0 height 14
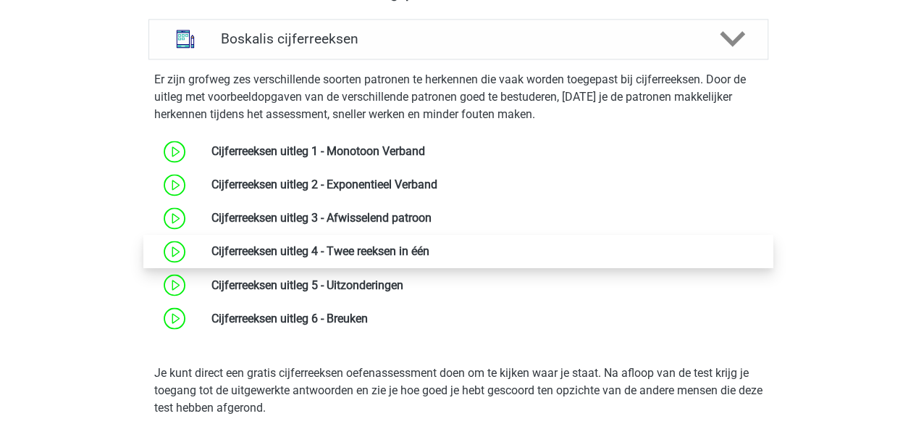
click at [429, 247] on link at bounding box center [429, 251] width 0 height 14
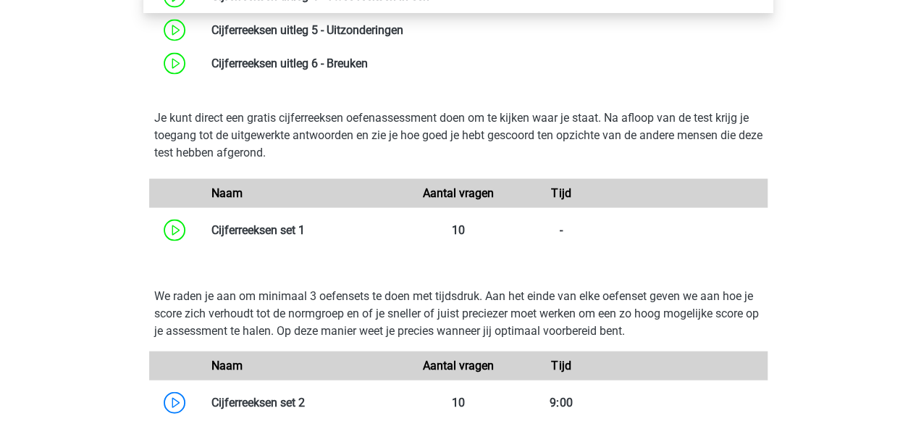
scroll to position [1223, 0]
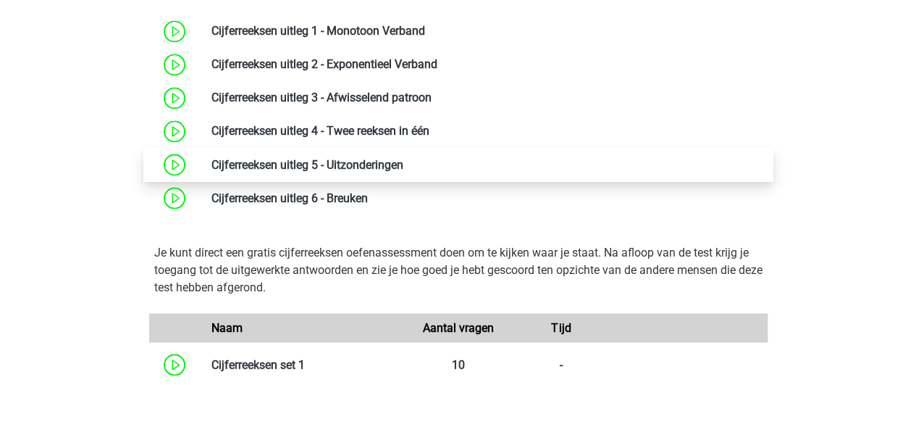
click at [403, 161] on link at bounding box center [403, 164] width 0 height 14
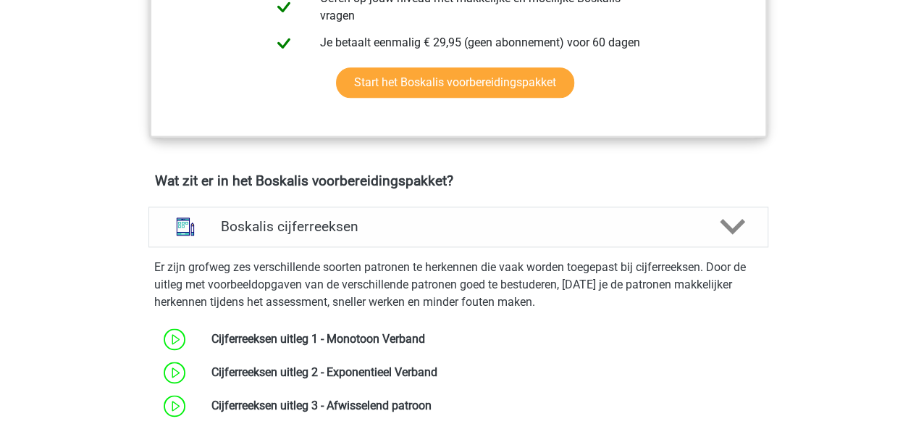
scroll to position [915, 0]
click at [403, 234] on div "Boskalis cijferreeksen" at bounding box center [458, 227] width 620 height 41
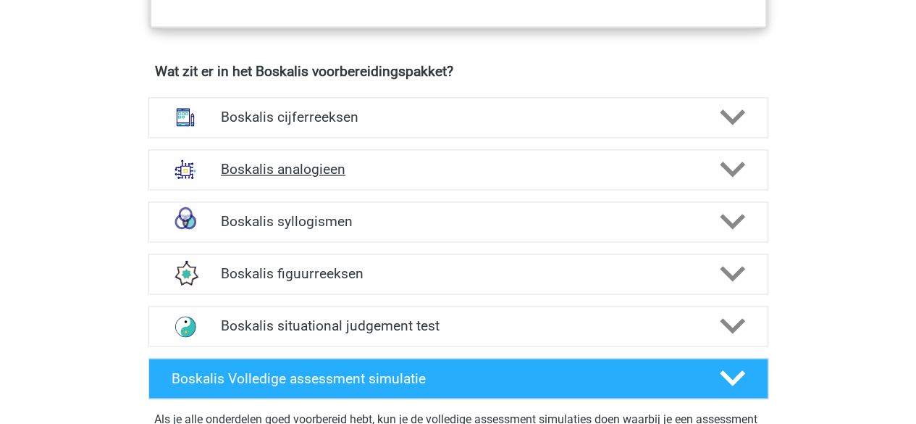
scroll to position [1026, 0]
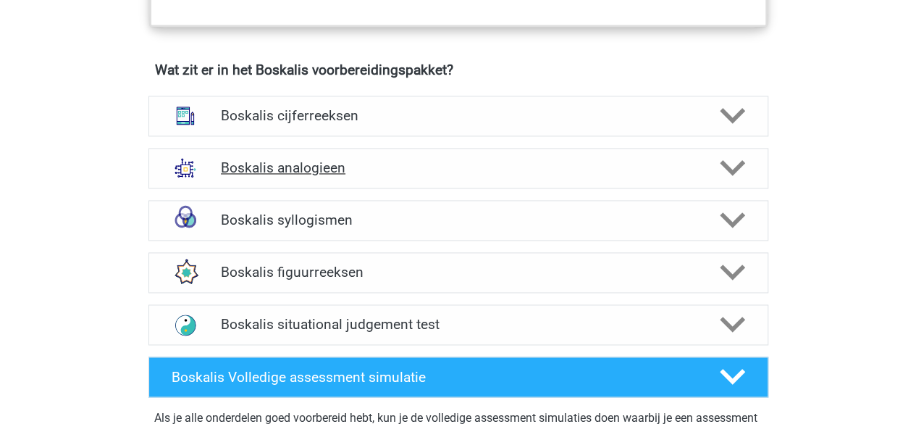
click at [724, 170] on icon at bounding box center [732, 167] width 25 height 25
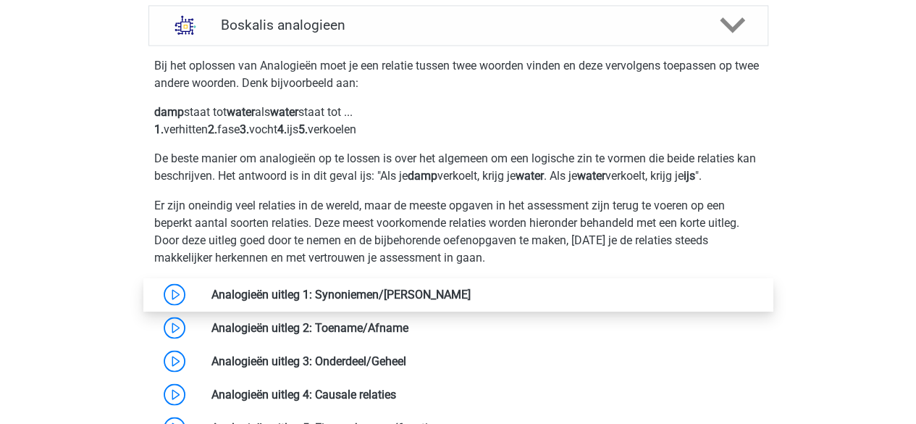
scroll to position [1165, 0]
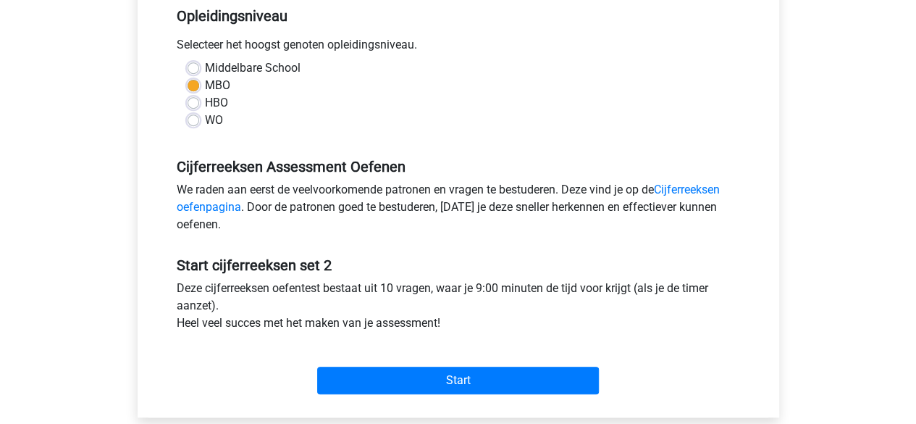
scroll to position [319, 0]
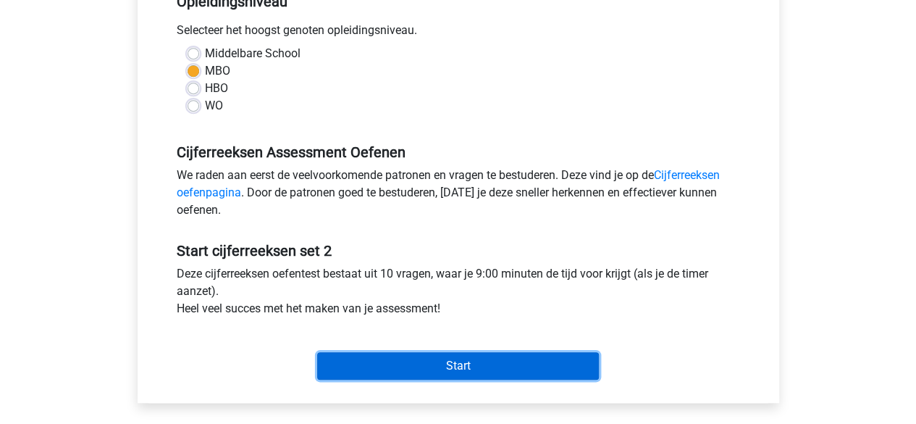
click at [472, 358] on input "Start" at bounding box center [458, 366] width 282 height 28
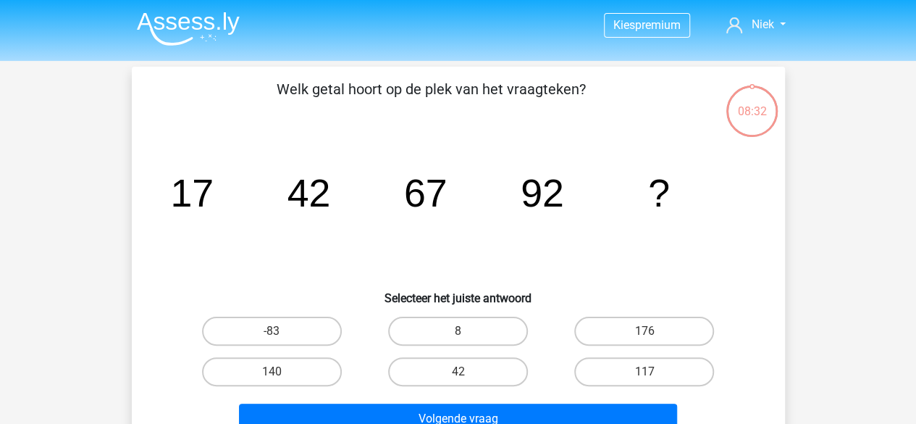
click at [647, 373] on input "117" at bounding box center [648, 375] width 9 height 9
radio input "true"
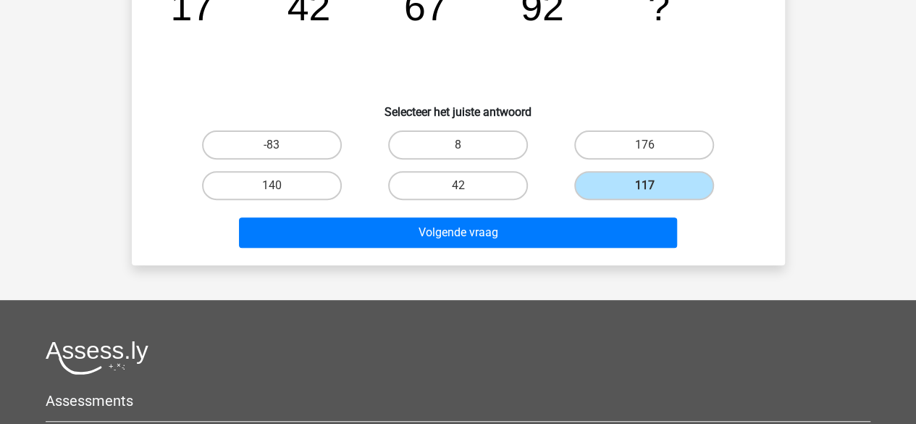
scroll to position [187, 0]
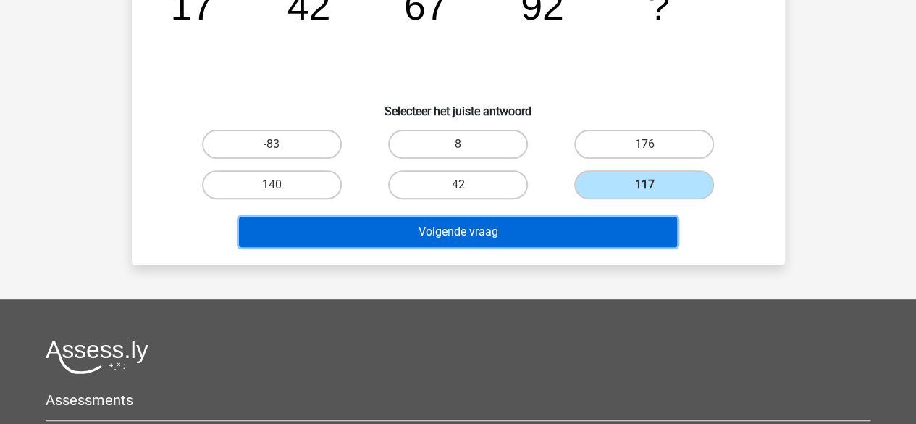
click at [520, 219] on button "Volgende vraag" at bounding box center [458, 232] width 438 height 30
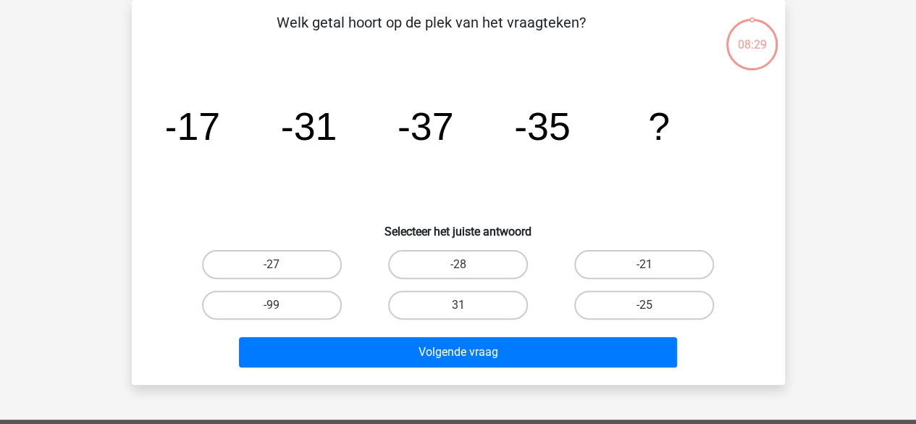
scroll to position [67, 0]
click at [277, 263] on label "-27" at bounding box center [272, 264] width 140 height 29
click at [277, 264] on input "-27" at bounding box center [276, 268] width 9 height 9
radio input "true"
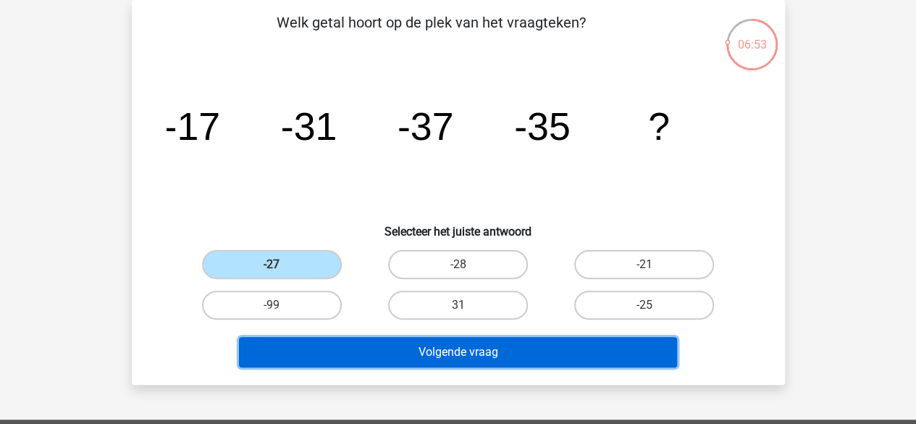
click at [439, 353] on button "Volgende vraag" at bounding box center [458, 352] width 438 height 30
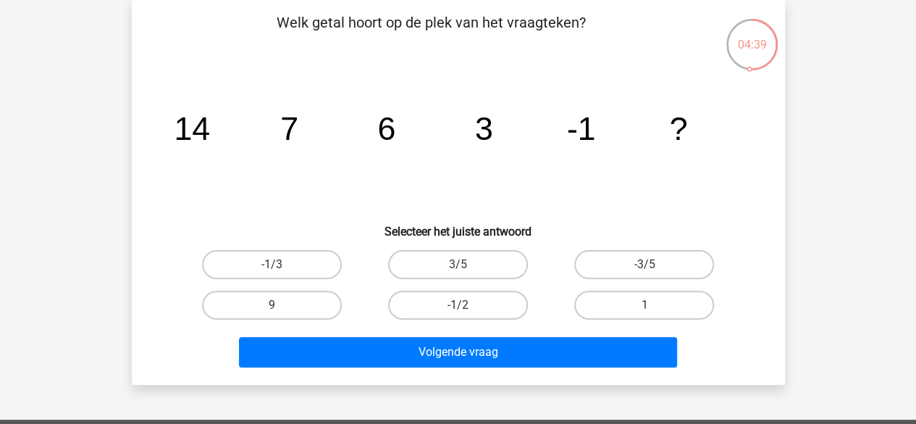
click at [480, 334] on div "Volgende vraag" at bounding box center [458, 349] width 607 height 48
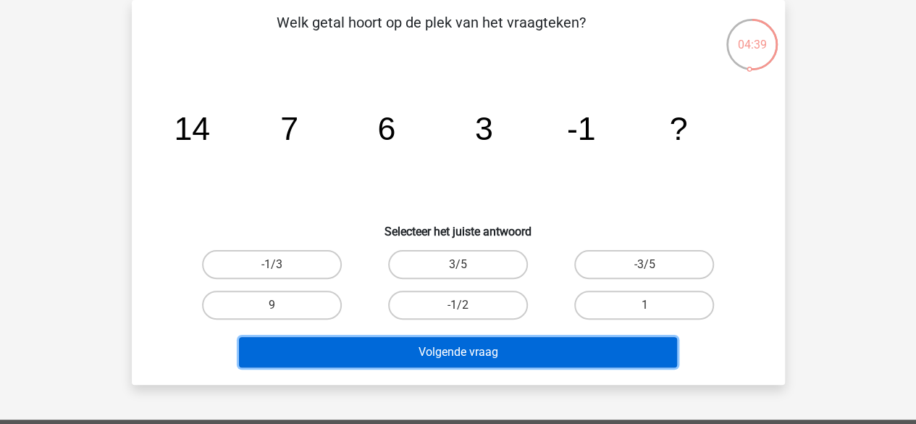
click at [482, 358] on button "Volgende vraag" at bounding box center [458, 352] width 438 height 30
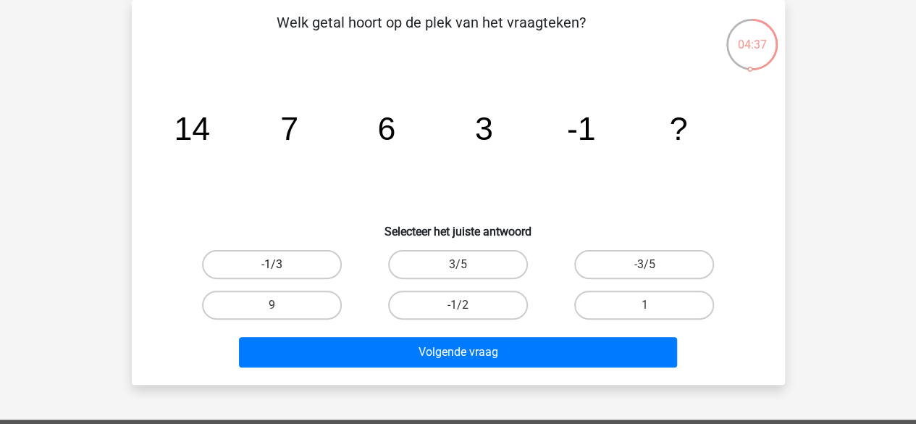
click at [291, 269] on label "-1/3" at bounding box center [272, 264] width 140 height 29
click at [281, 269] on input "-1/3" at bounding box center [276, 268] width 9 height 9
radio input "true"
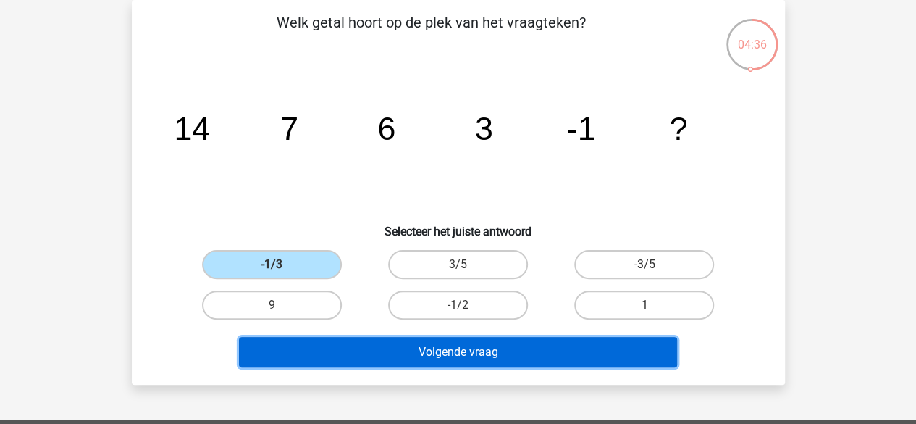
click at [409, 351] on button "Volgende vraag" at bounding box center [458, 352] width 438 height 30
click at [536, 355] on button "Volgende vraag" at bounding box center [458, 352] width 438 height 30
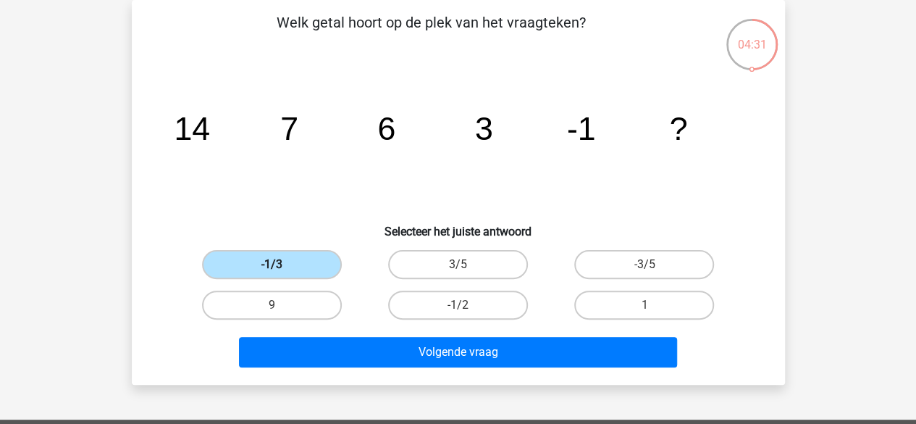
click at [287, 264] on label "-1/3" at bounding box center [272, 264] width 140 height 29
click at [281, 264] on input "-1/3" at bounding box center [276, 268] width 9 height 9
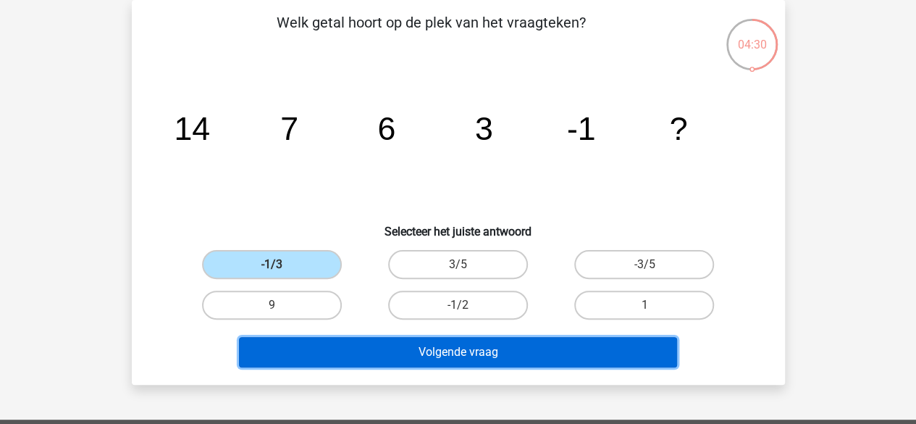
click at [458, 343] on button "Volgende vraag" at bounding box center [458, 352] width 438 height 30
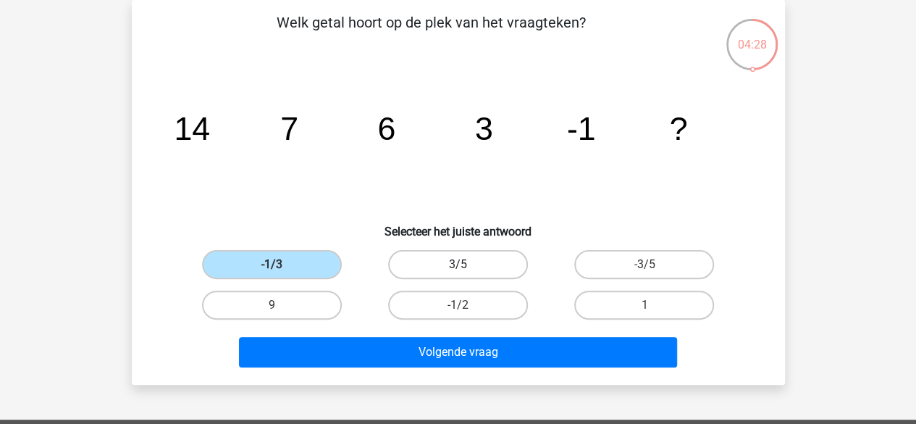
click at [464, 260] on label "3/5" at bounding box center [458, 264] width 140 height 29
click at [464, 264] on input "3/5" at bounding box center [462, 268] width 9 height 9
radio input "true"
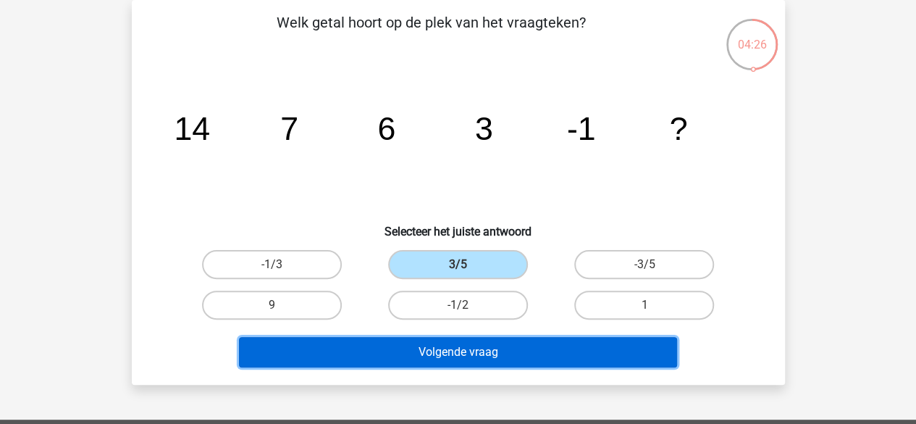
click at [527, 356] on button "Volgende vraag" at bounding box center [458, 352] width 438 height 30
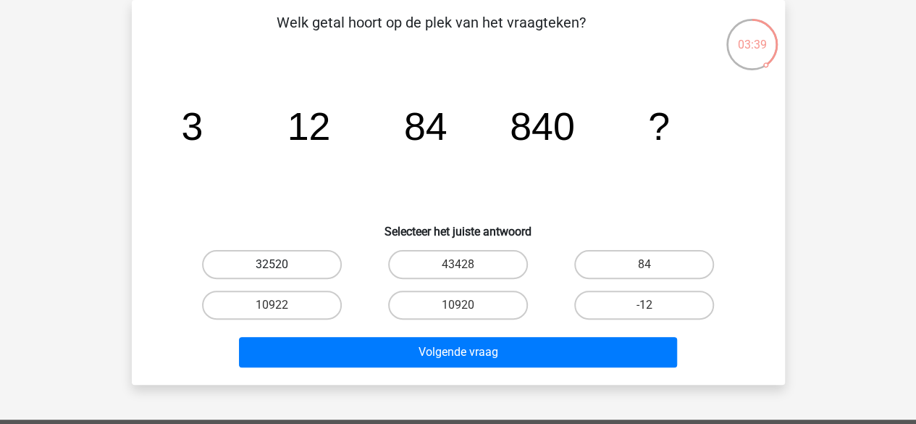
click at [287, 263] on label "32520" at bounding box center [272, 264] width 140 height 29
click at [281, 264] on input "32520" at bounding box center [276, 268] width 9 height 9
radio input "true"
drag, startPoint x: 438, startPoint y: 286, endPoint x: 450, endPoint y: 301, distance: 18.5
click at [450, 301] on div "10920" at bounding box center [458, 305] width 186 height 41
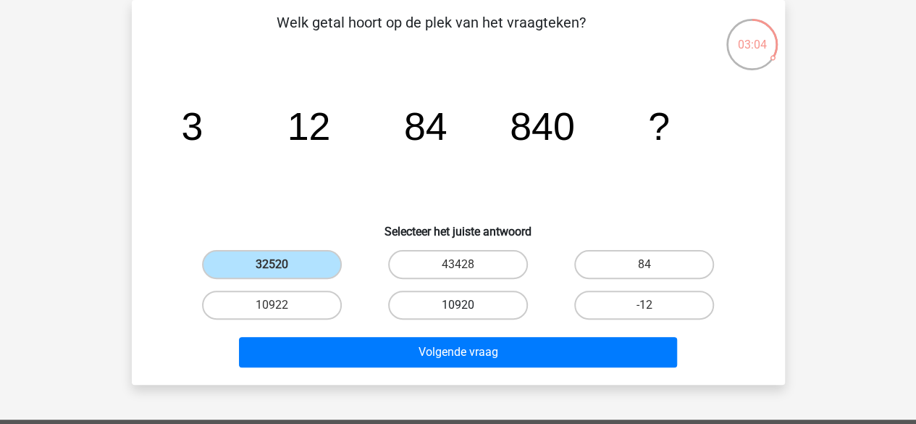
click at [450, 301] on label "10920" at bounding box center [458, 304] width 140 height 29
click at [458, 305] on input "10920" at bounding box center [462, 309] width 9 height 9
radio input "true"
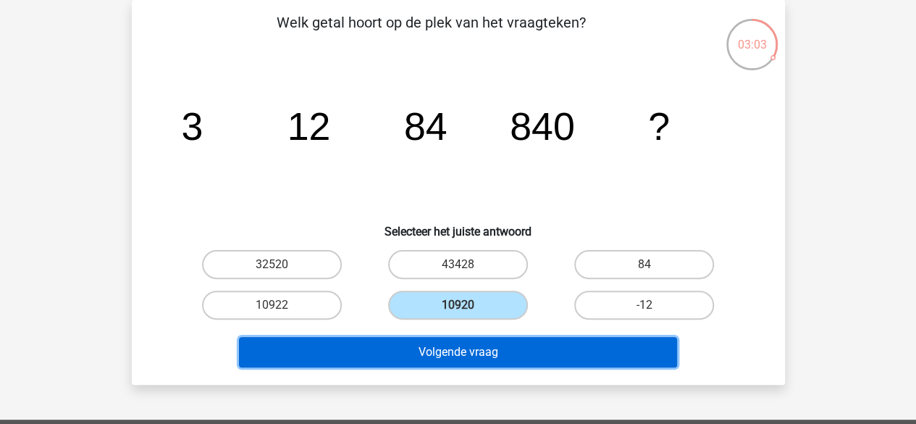
click at [508, 353] on button "Volgende vraag" at bounding box center [458, 352] width 438 height 30
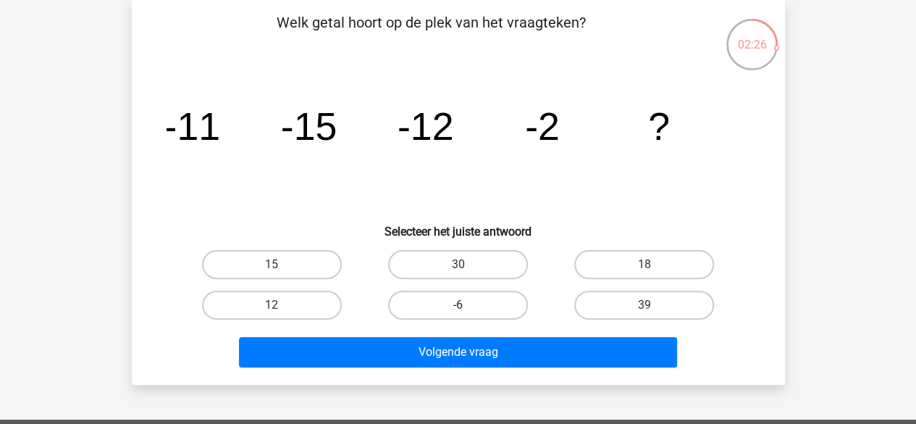
click at [460, 299] on label "-6" at bounding box center [458, 304] width 140 height 29
click at [460, 305] on input "-6" at bounding box center [462, 309] width 9 height 9
radio input "true"
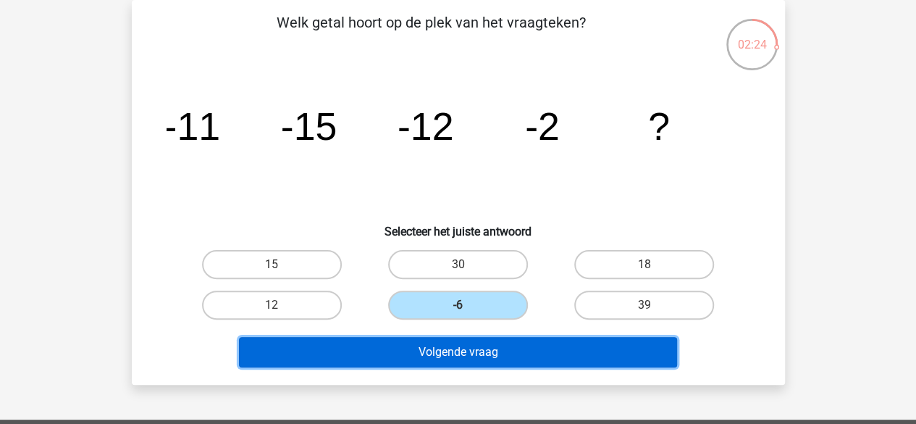
click at [498, 354] on button "Volgende vraag" at bounding box center [458, 352] width 438 height 30
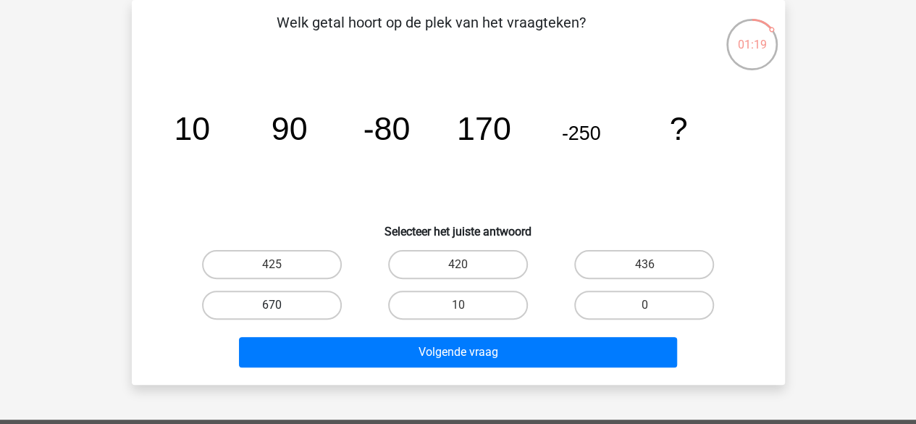
click at [271, 308] on label "670" at bounding box center [272, 304] width 140 height 29
click at [272, 308] on input "670" at bounding box center [276, 309] width 9 height 9
radio input "true"
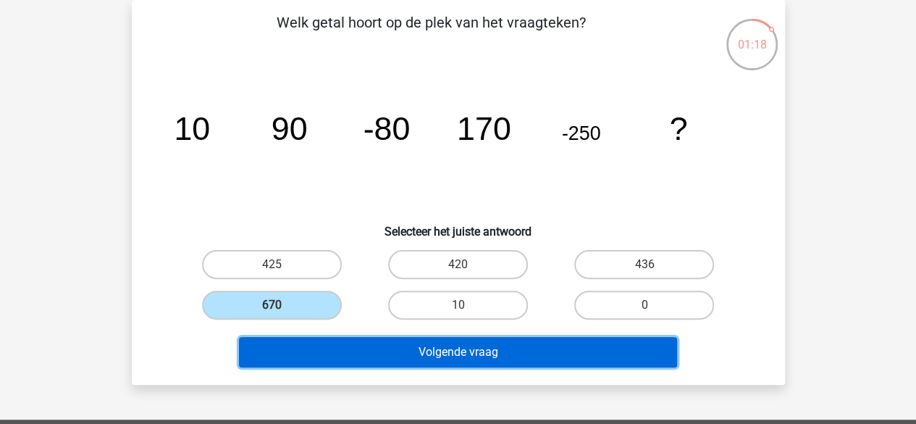
click at [436, 348] on button "Volgende vraag" at bounding box center [458, 352] width 438 height 30
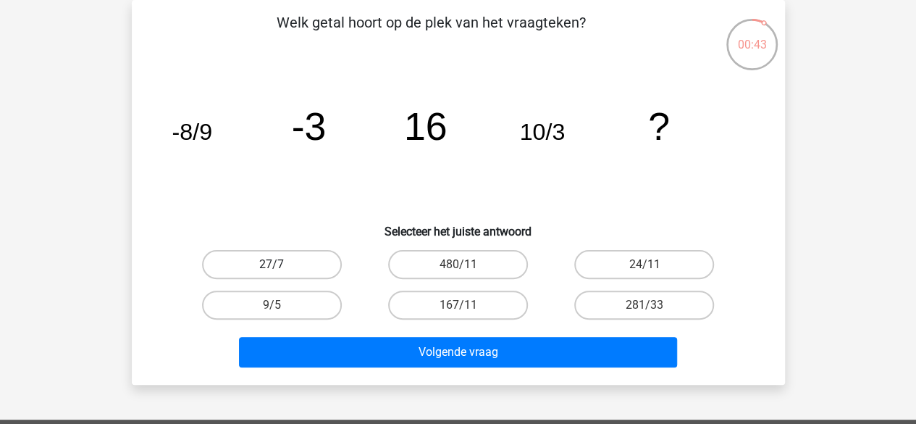
click at [295, 259] on label "27/7" at bounding box center [272, 264] width 140 height 29
click at [281, 264] on input "27/7" at bounding box center [276, 268] width 9 height 9
radio input "true"
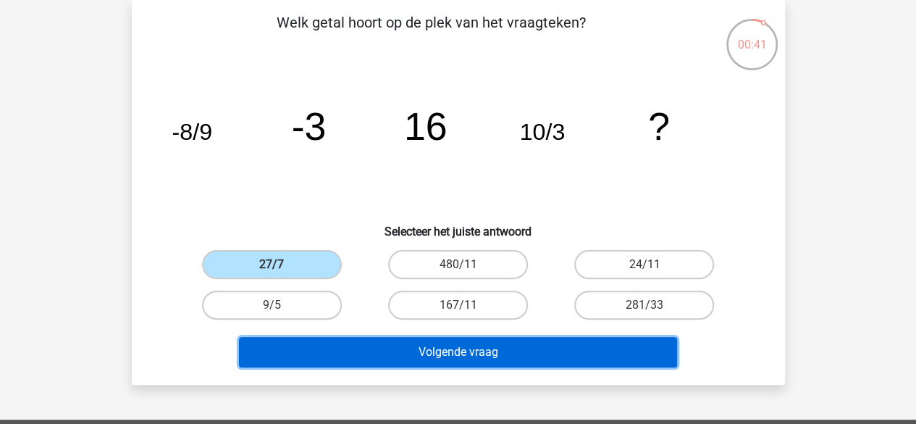
click at [468, 350] on button "Volgende vraag" at bounding box center [458, 352] width 438 height 30
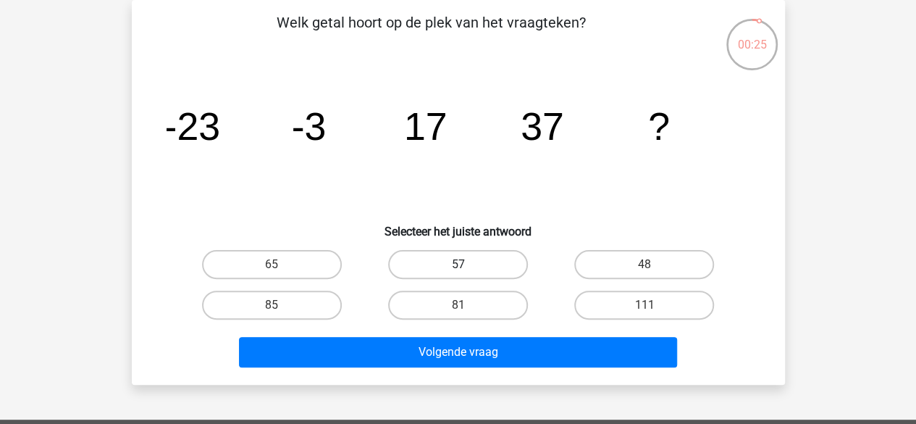
click at [476, 260] on label "57" at bounding box center [458, 264] width 140 height 29
click at [467, 264] on input "57" at bounding box center [462, 268] width 9 height 9
radio input "true"
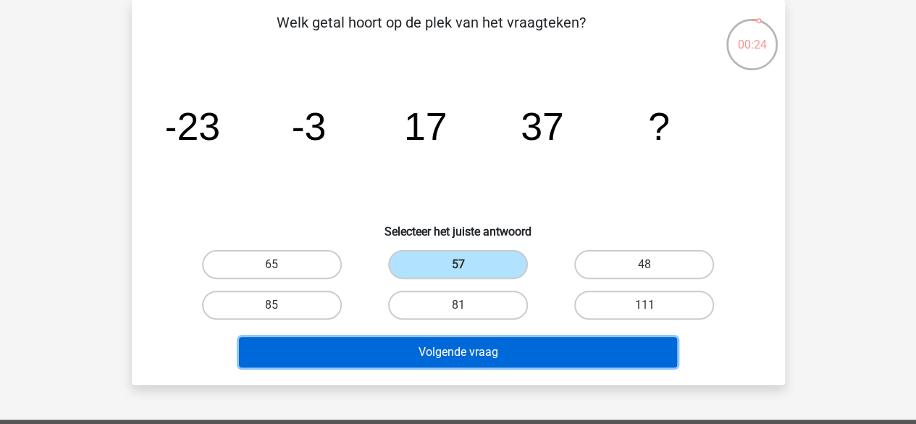
click at [451, 360] on button "Volgende vraag" at bounding box center [458, 352] width 438 height 30
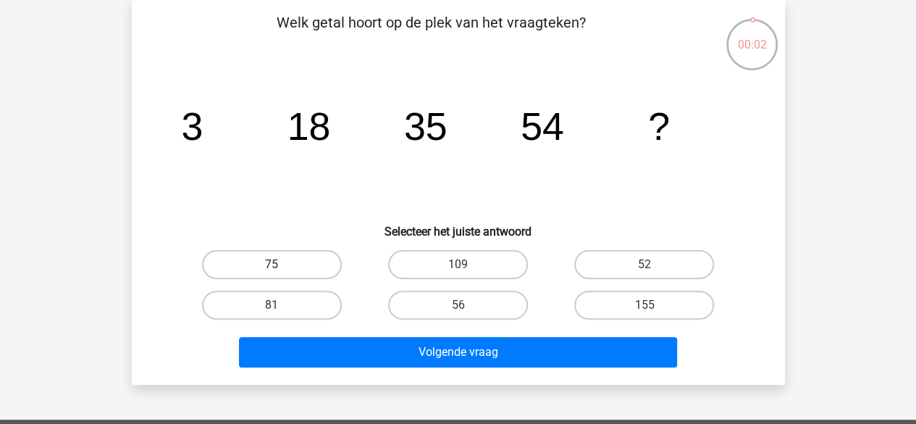
click at [269, 262] on label "75" at bounding box center [272, 264] width 140 height 29
click at [272, 264] on input "75" at bounding box center [276, 268] width 9 height 9
radio input "true"
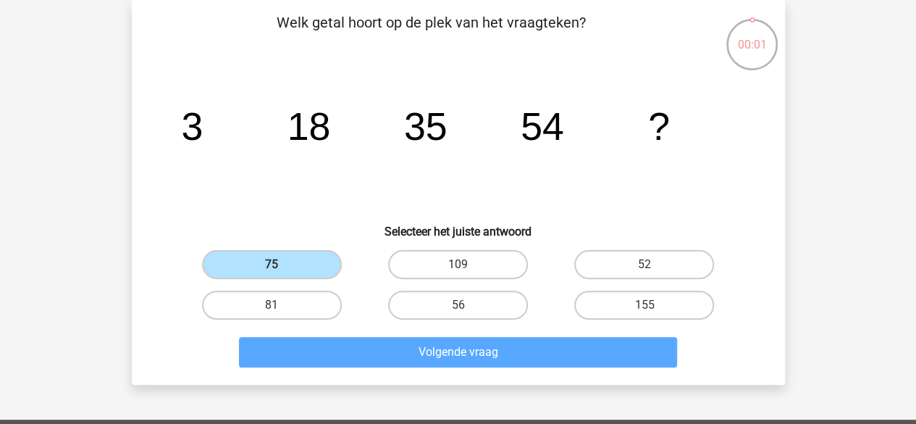
click at [386, 367] on div "Volgende vraag" at bounding box center [458, 355] width 559 height 36
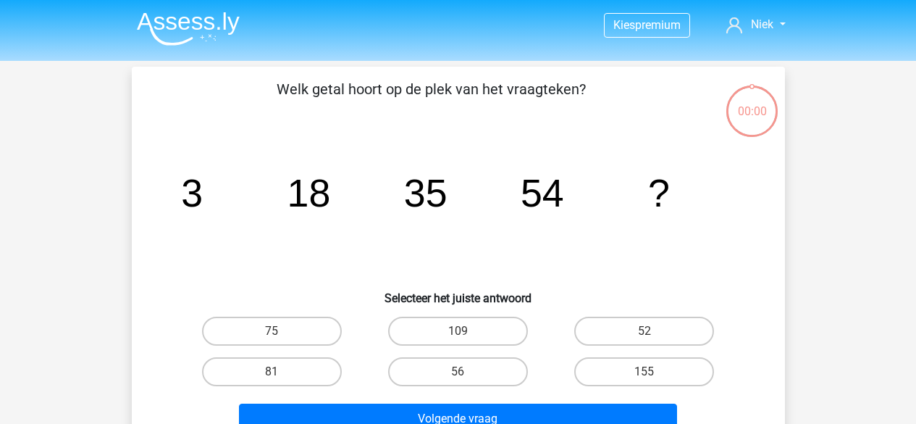
scroll to position [67, 0]
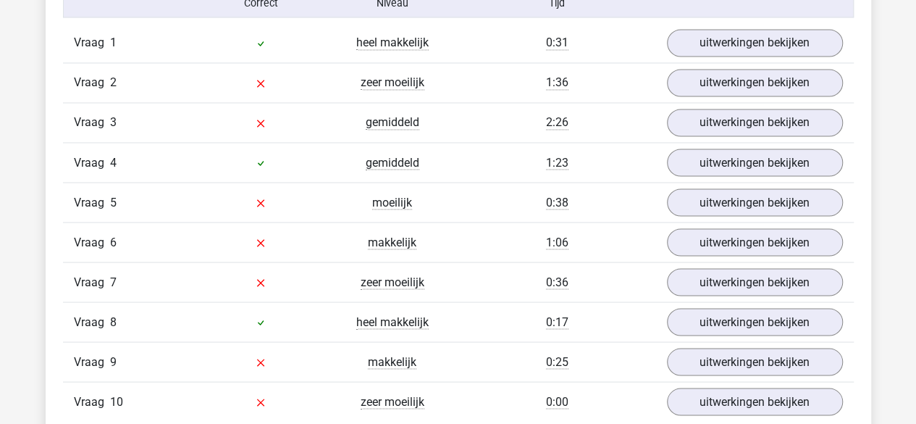
scroll to position [1179, 0]
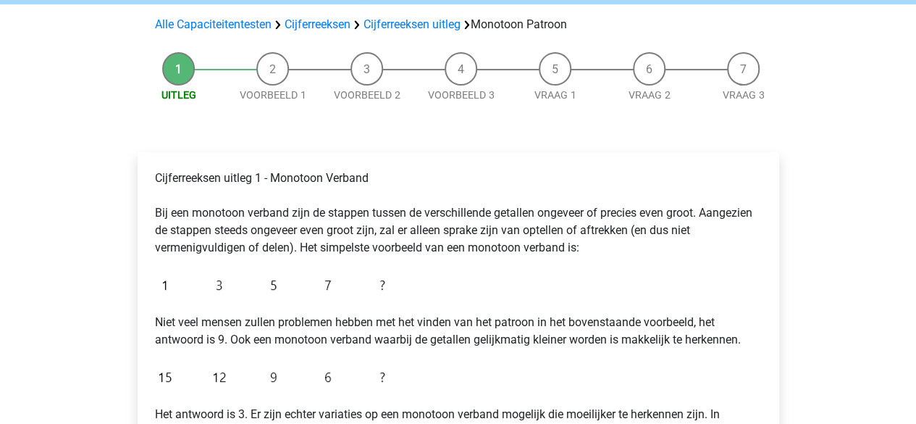
scroll to position [96, 0]
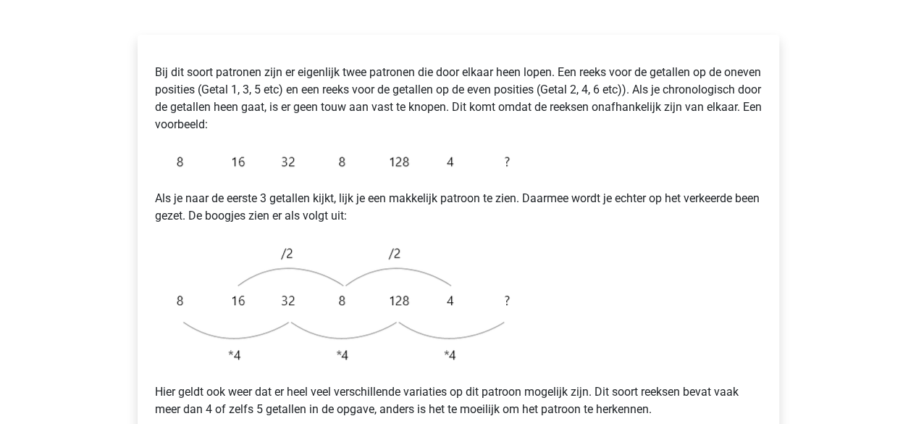
scroll to position [255, 0]
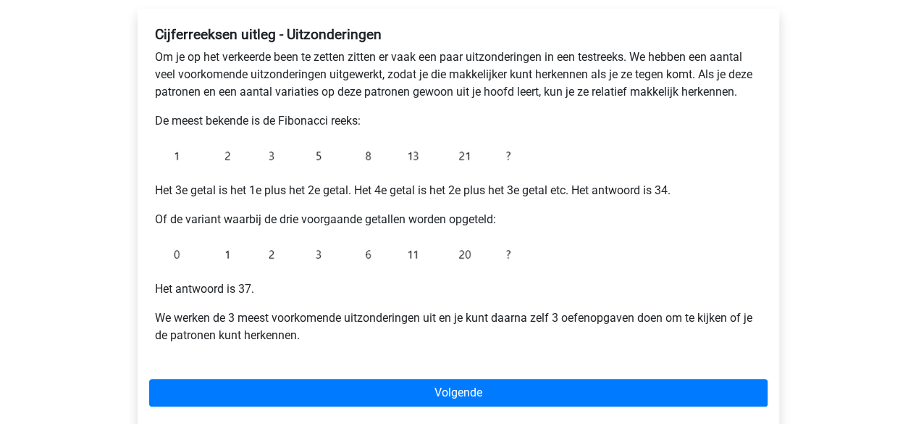
scroll to position [242, 0]
